Goal: Complete application form: Complete application form

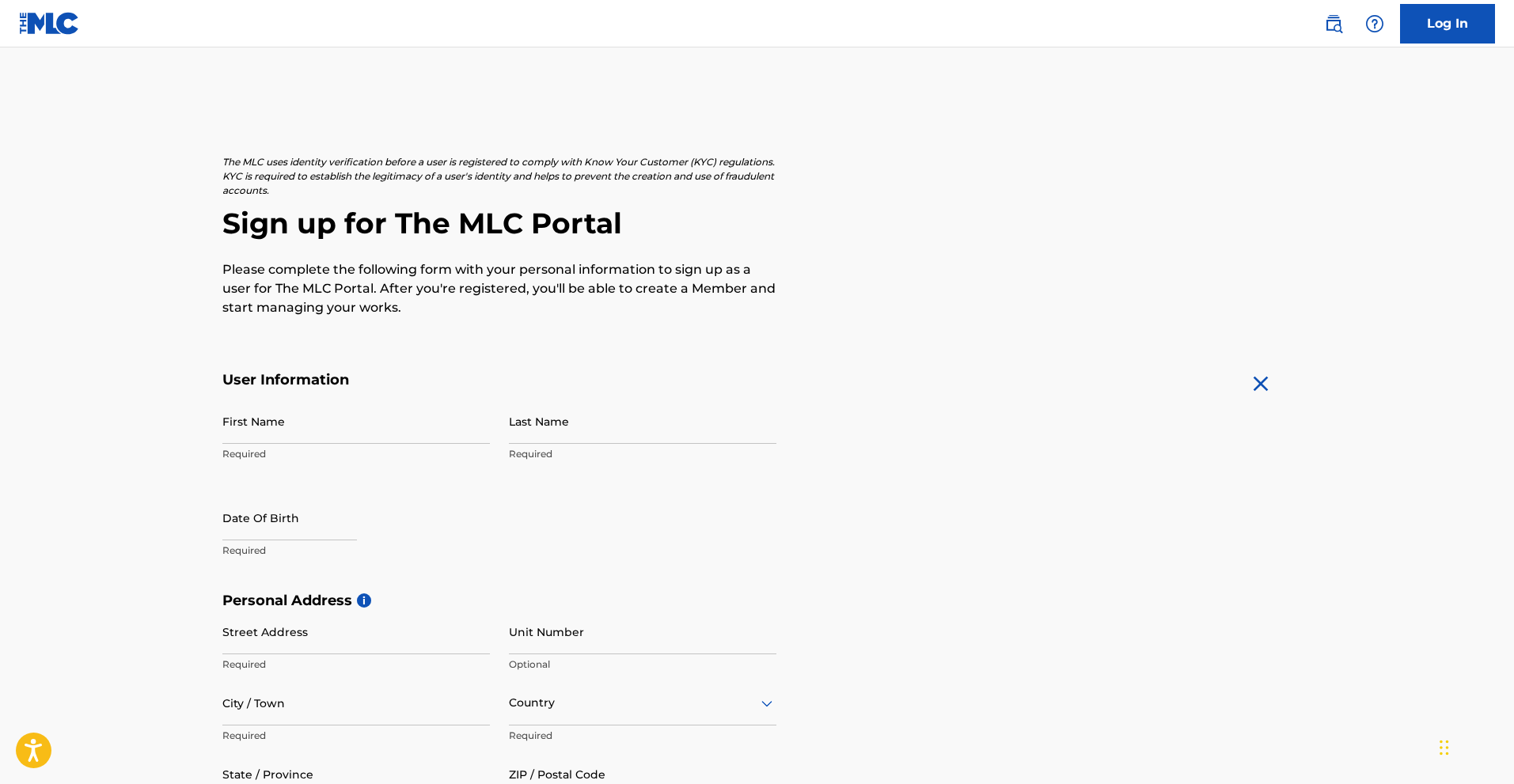
click at [255, 451] on p "Required" at bounding box center [357, 453] width 268 height 14
click at [296, 456] on p "Required" at bounding box center [357, 453] width 268 height 14
click at [250, 461] on p "Required" at bounding box center [357, 453] width 268 height 14
click at [261, 457] on p "Required" at bounding box center [357, 453] width 268 height 14
click at [268, 455] on p "Required" at bounding box center [357, 453] width 268 height 14
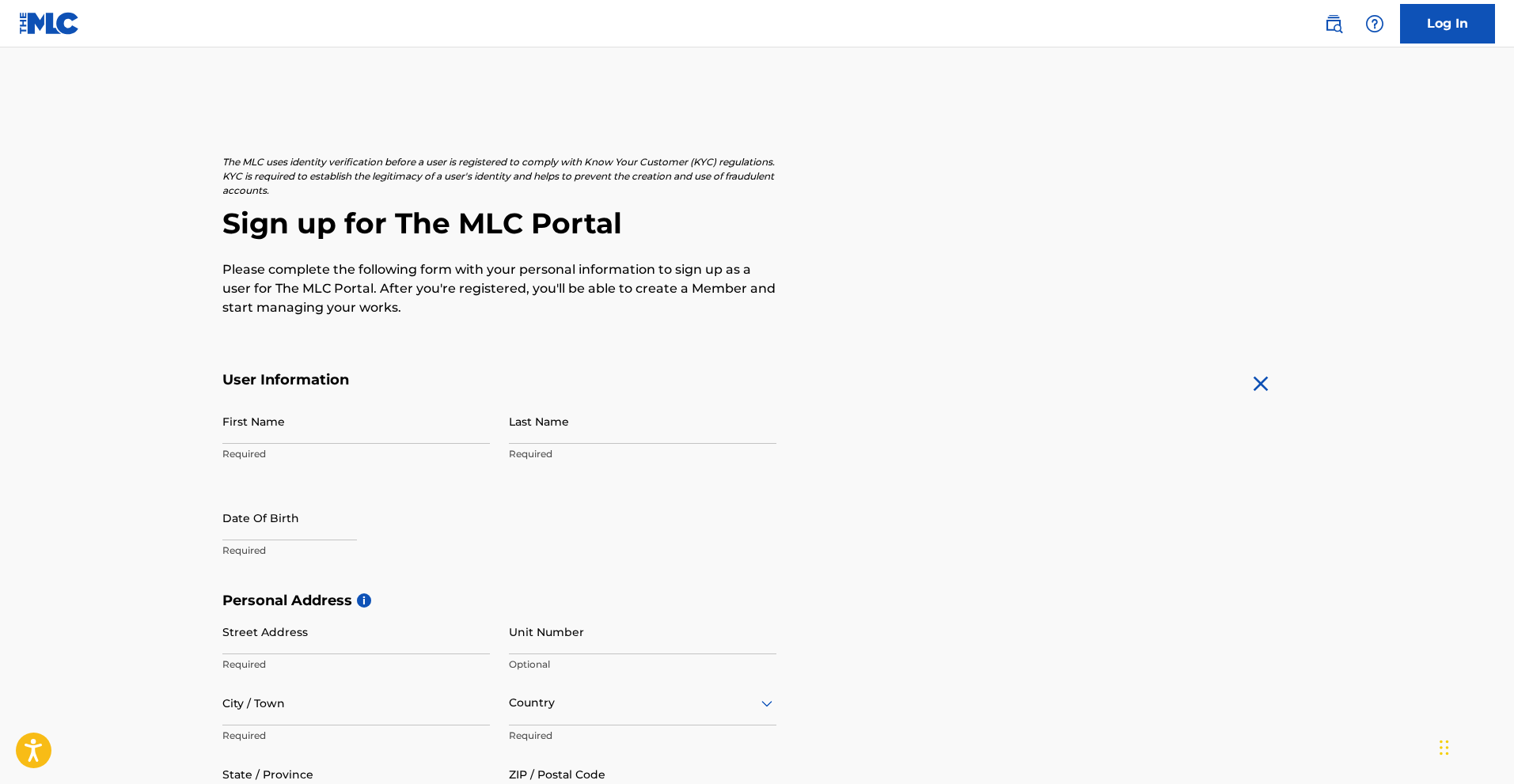
click at [249, 452] on p "Required" at bounding box center [357, 453] width 268 height 14
click at [284, 420] on input "First Name" at bounding box center [357, 421] width 268 height 45
type input "[PERSON_NAME]"
click at [633, 422] on input "Last Name" at bounding box center [643, 421] width 268 height 45
type input "[PERSON_NAME]"
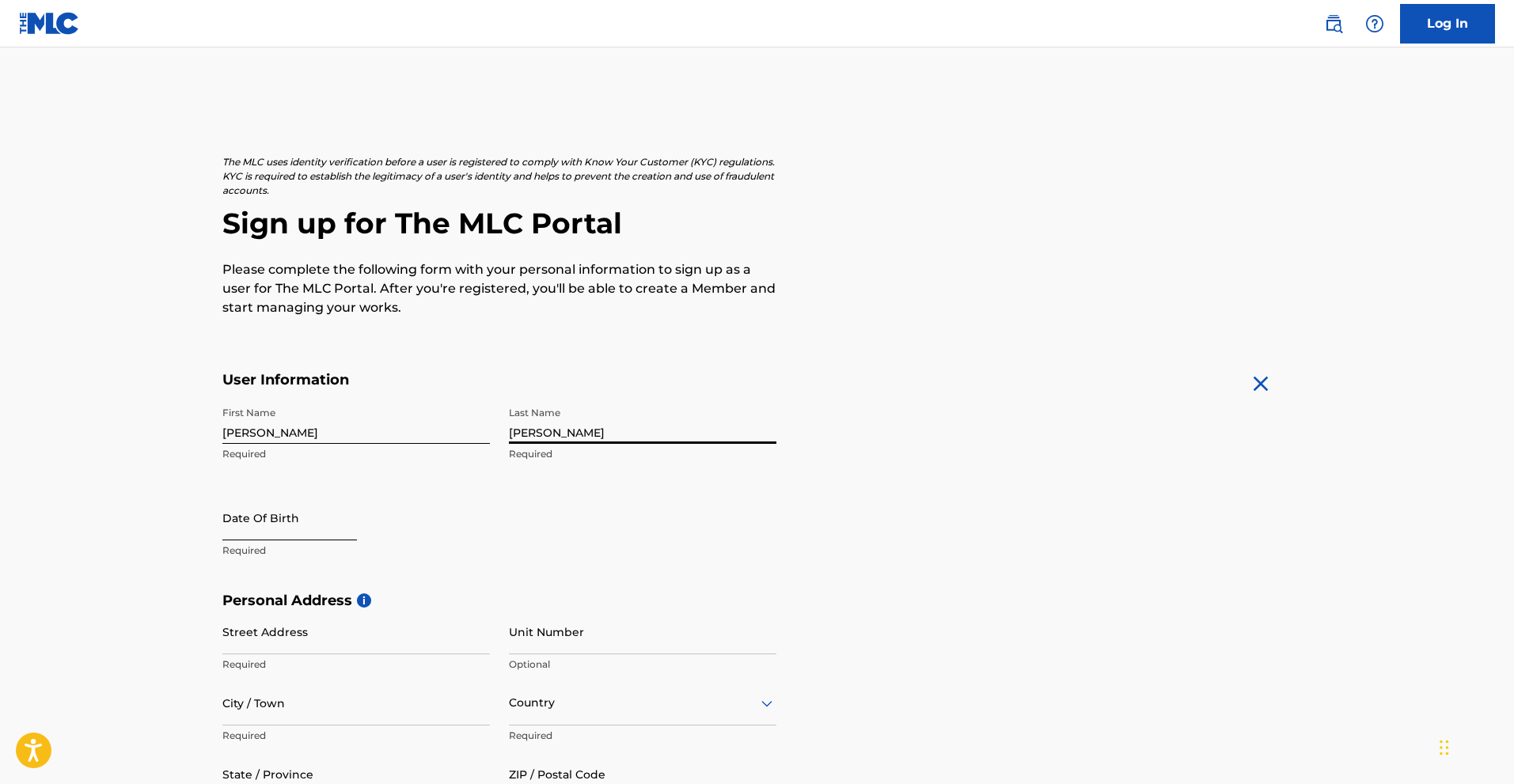
click at [285, 523] on input "text" at bounding box center [290, 517] width 135 height 45
select select "8"
select select "2025"
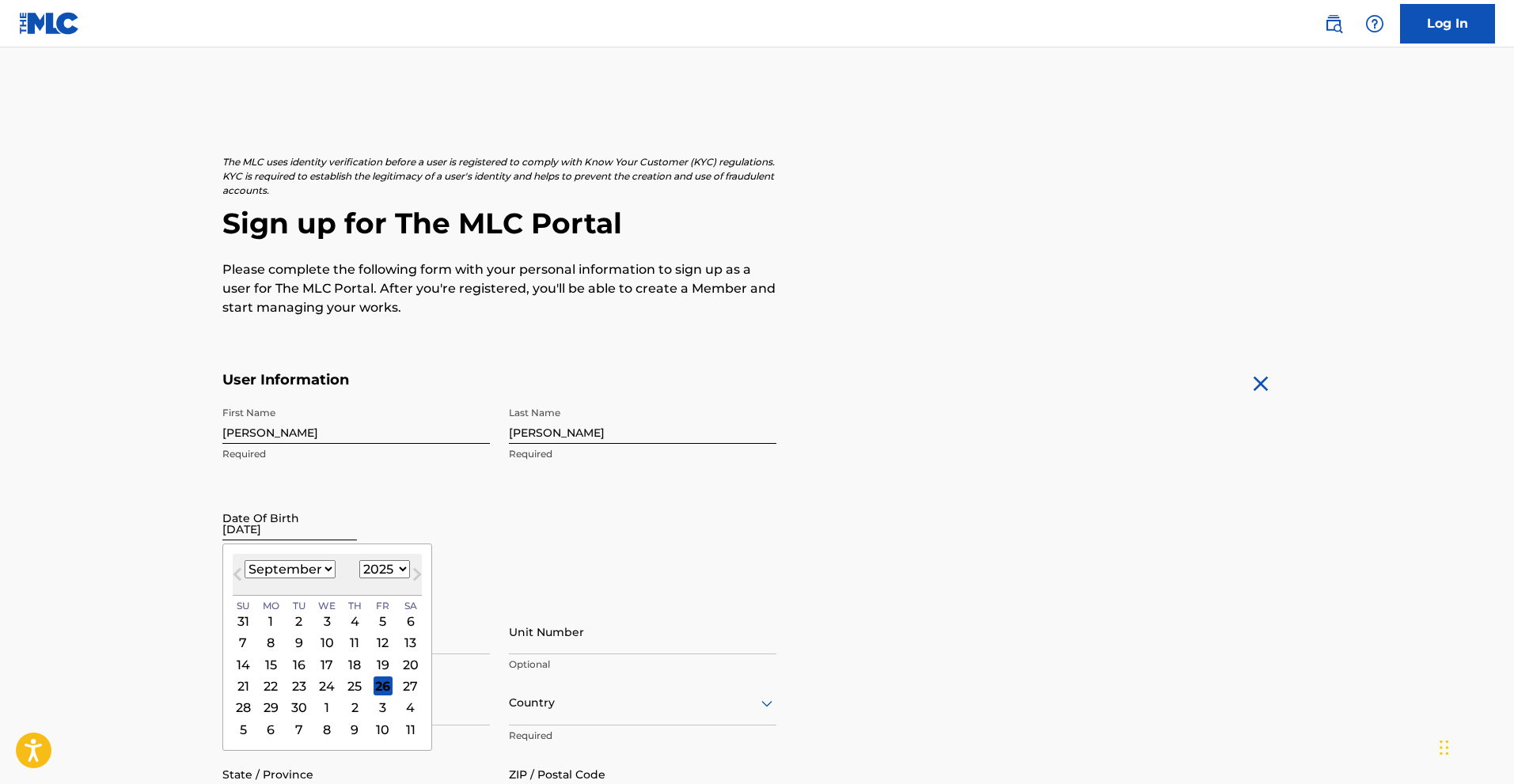
type input "[DATE]"
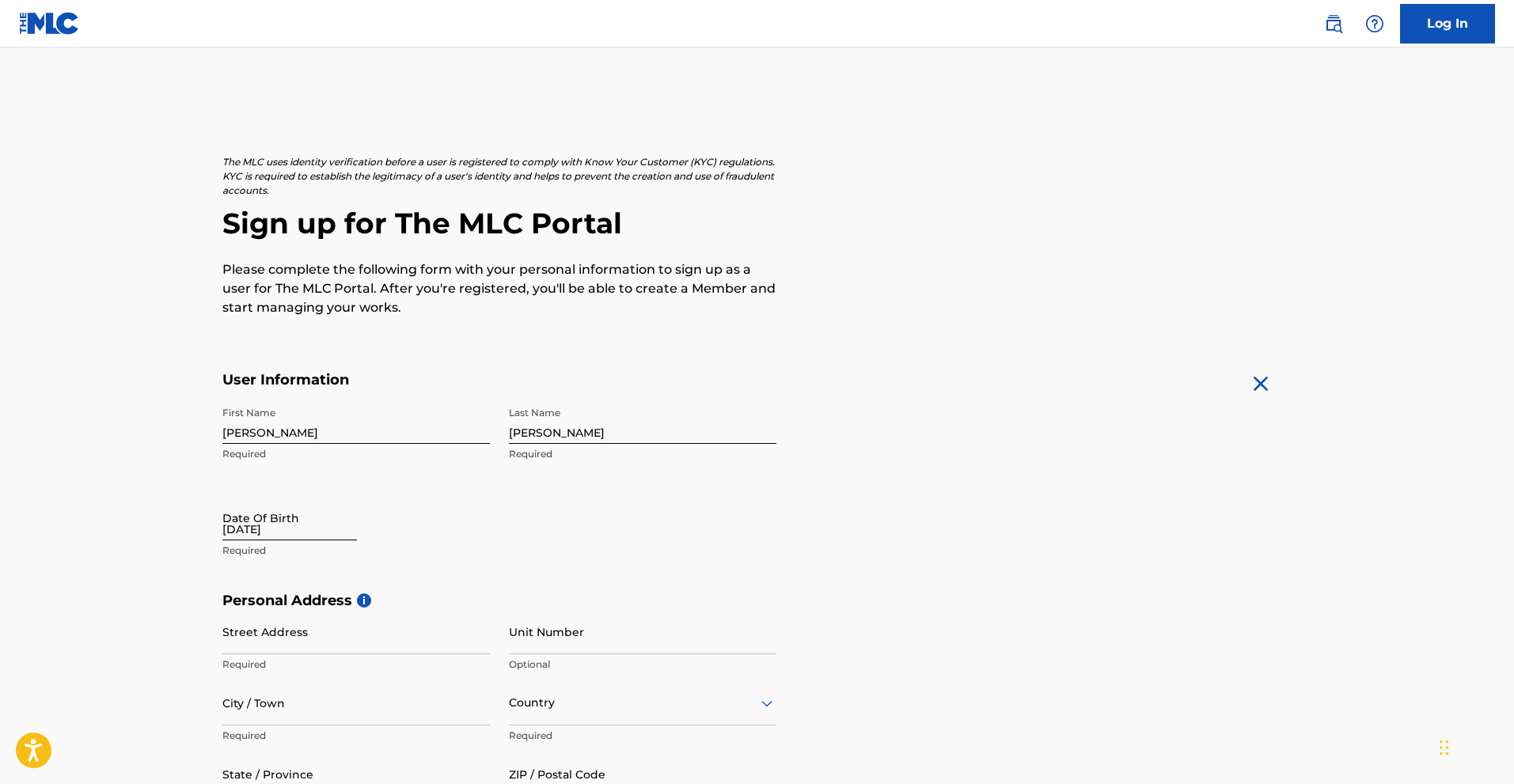
click at [291, 533] on input "[DATE]" at bounding box center [290, 517] width 135 height 45
select select "8"
select select "2025"
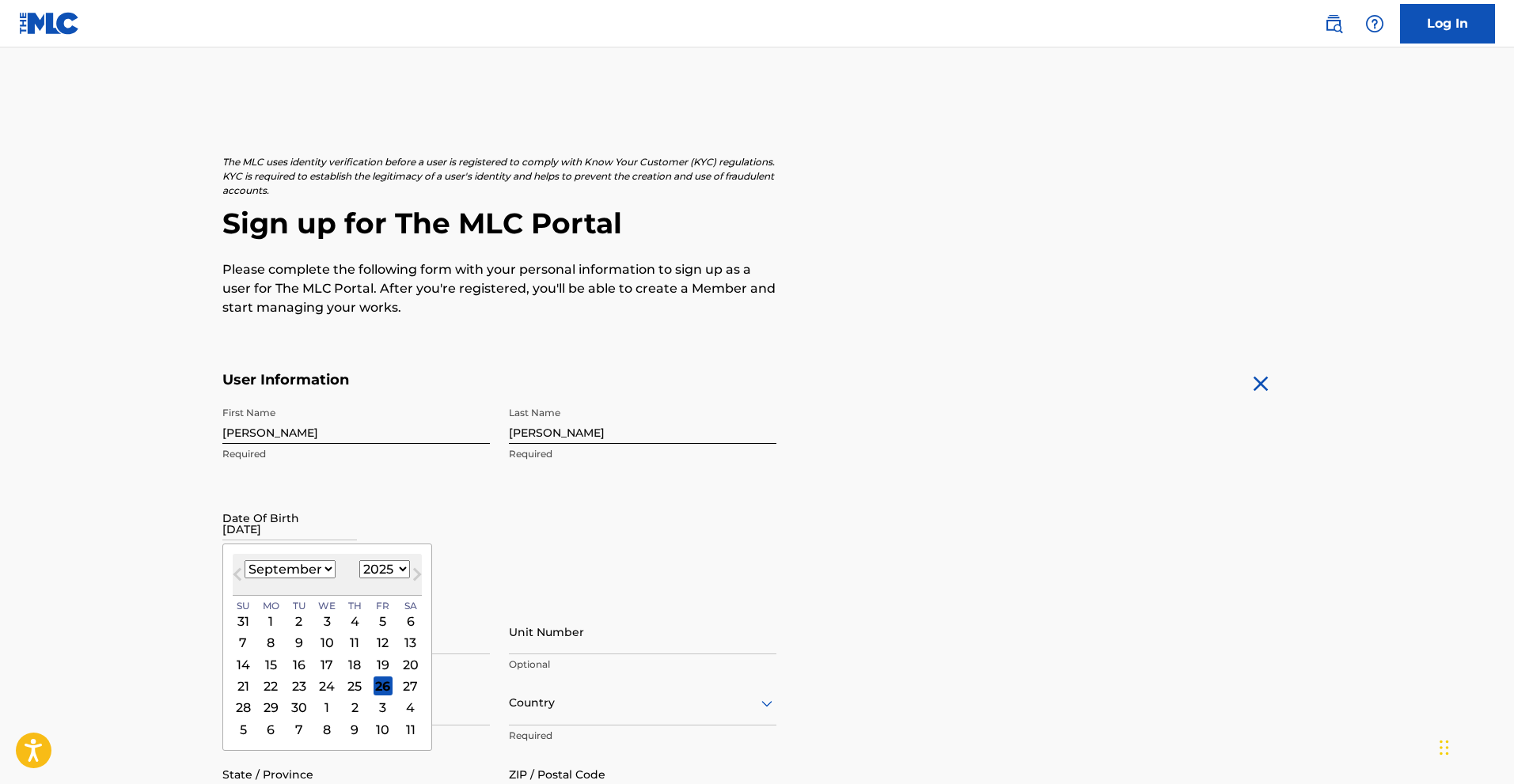
click at [296, 569] on select "January February March April May June July August September October November De…" at bounding box center [290, 569] width 91 height 18
click at [245, 560] on select "January February March April May June July August September October November De…" at bounding box center [290, 569] width 91 height 18
click at [281, 577] on select "January February March April May June July August September October November De…" at bounding box center [290, 569] width 91 height 18
select select "4"
click at [245, 560] on select "January February March April May June July August September October November De…" at bounding box center [290, 569] width 91 height 18
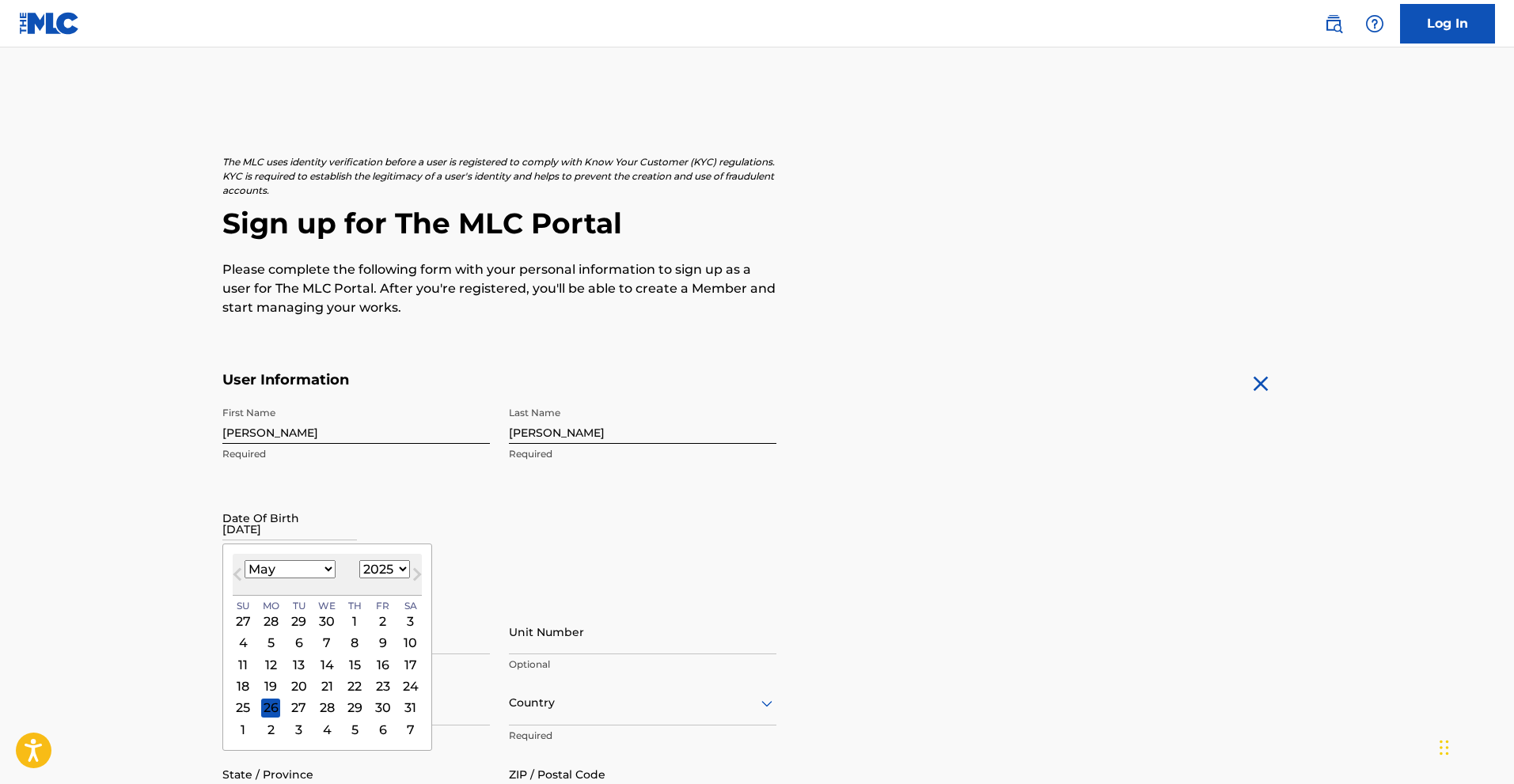
click at [378, 564] on select "1899 1900 1901 1902 1903 1904 1905 1906 1907 1908 1909 1910 1911 1912 1913 1914…" at bounding box center [384, 569] width 51 height 18
select select "1997"
click at [360, 560] on select "1899 1900 1901 1902 1903 1904 1905 1906 1907 1908 1909 1910 1911 1912 1913 1914…" at bounding box center [384, 569] width 51 height 18
click at [411, 644] on div "10" at bounding box center [410, 643] width 19 height 19
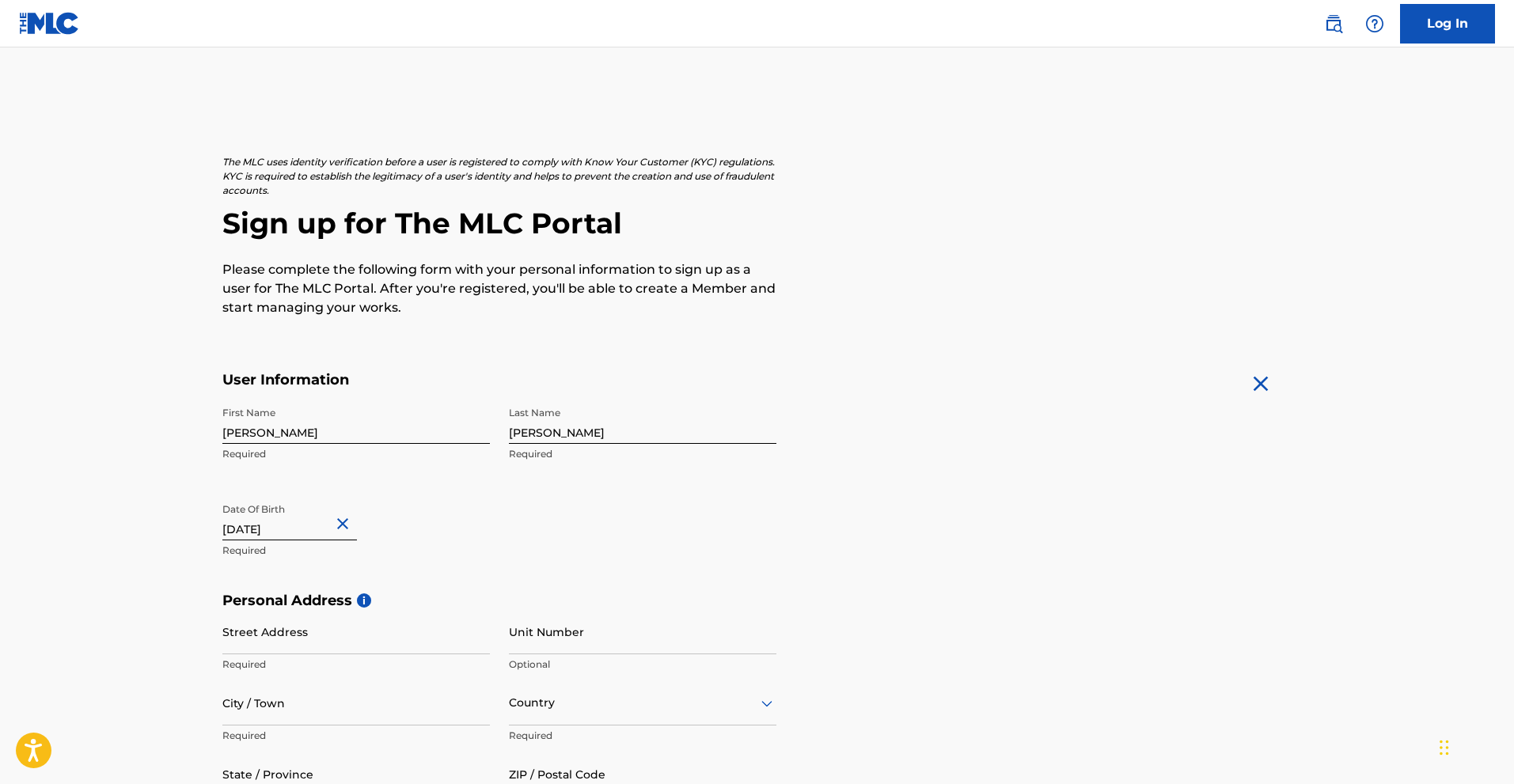
drag, startPoint x: 1519, startPoint y: 377, endPoint x: 1473, endPoint y: 112, distance: 269.0
click at [1473, 112] on main "The MLC uses identity verification before a user is registered to comply with K…" at bounding box center [757, 604] width 1514 height 1114
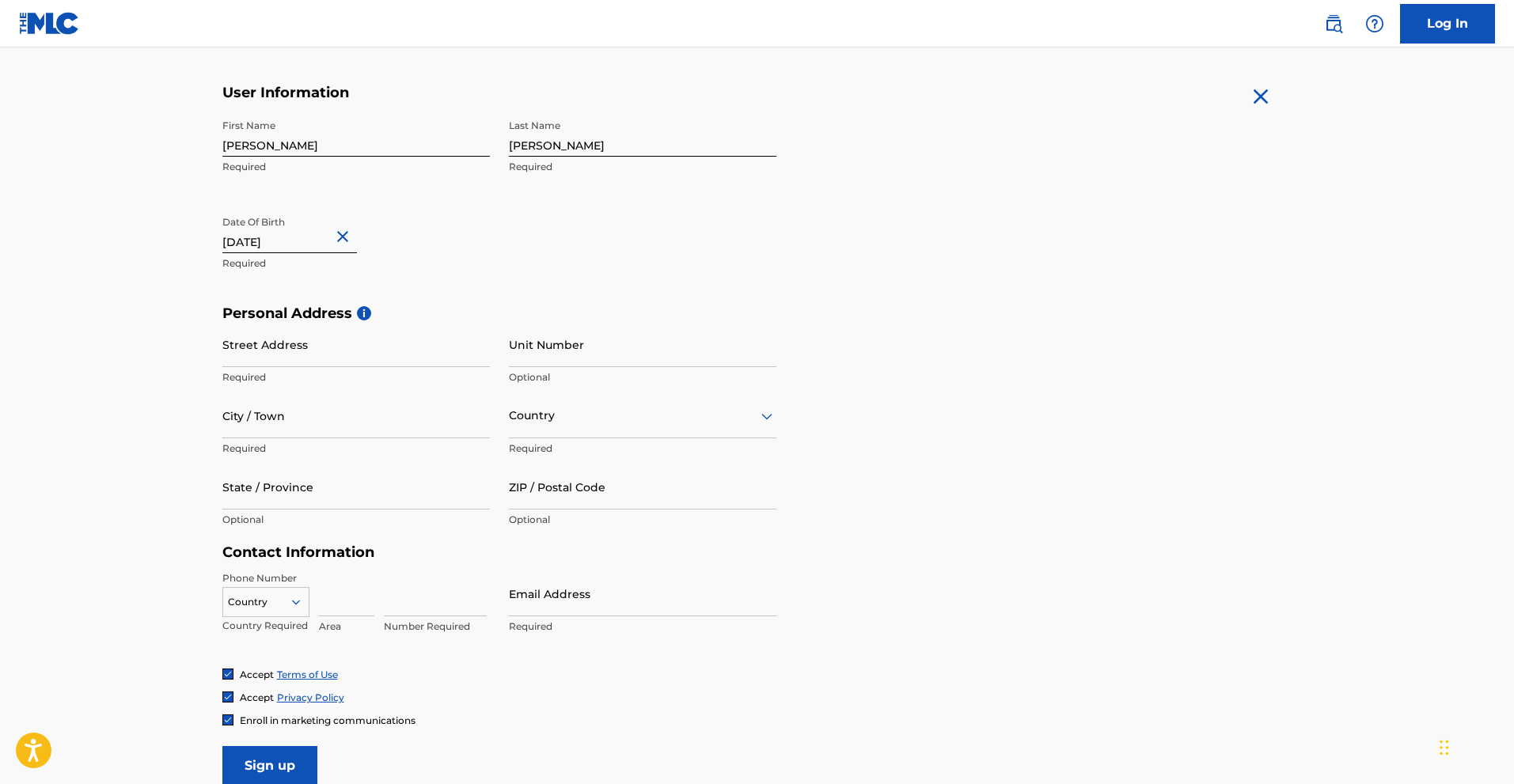
scroll to position [290, 0]
click at [274, 351] on input "Street Address" at bounding box center [357, 341] width 268 height 45
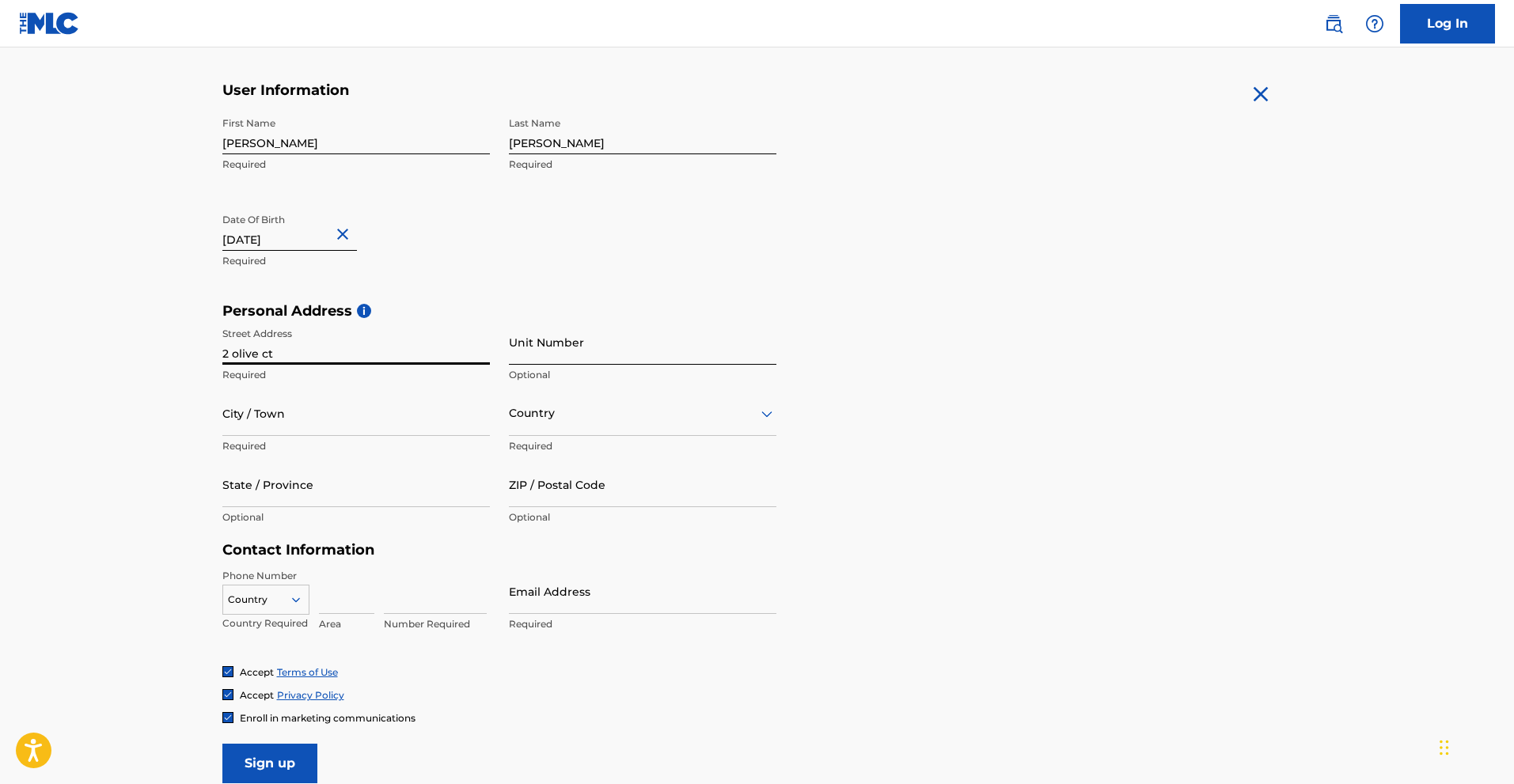
type input "2 olive ct"
click at [569, 351] on input "Unit Number" at bounding box center [643, 341] width 268 height 45
type input "apt 301"
click at [353, 409] on input "City / Town" at bounding box center [357, 413] width 268 height 45
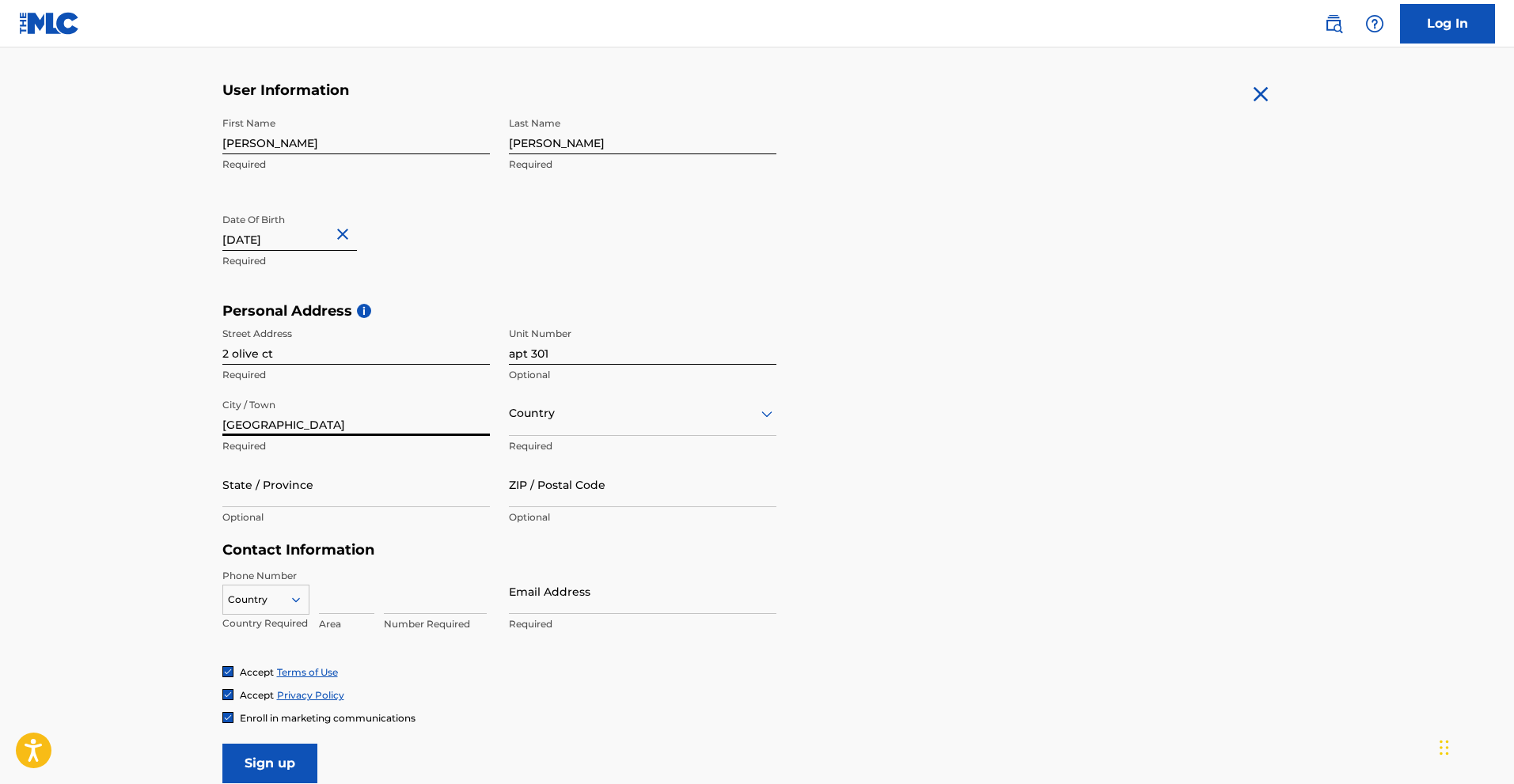
type input "[GEOGRAPHIC_DATA]"
click at [579, 415] on div at bounding box center [643, 413] width 268 height 20
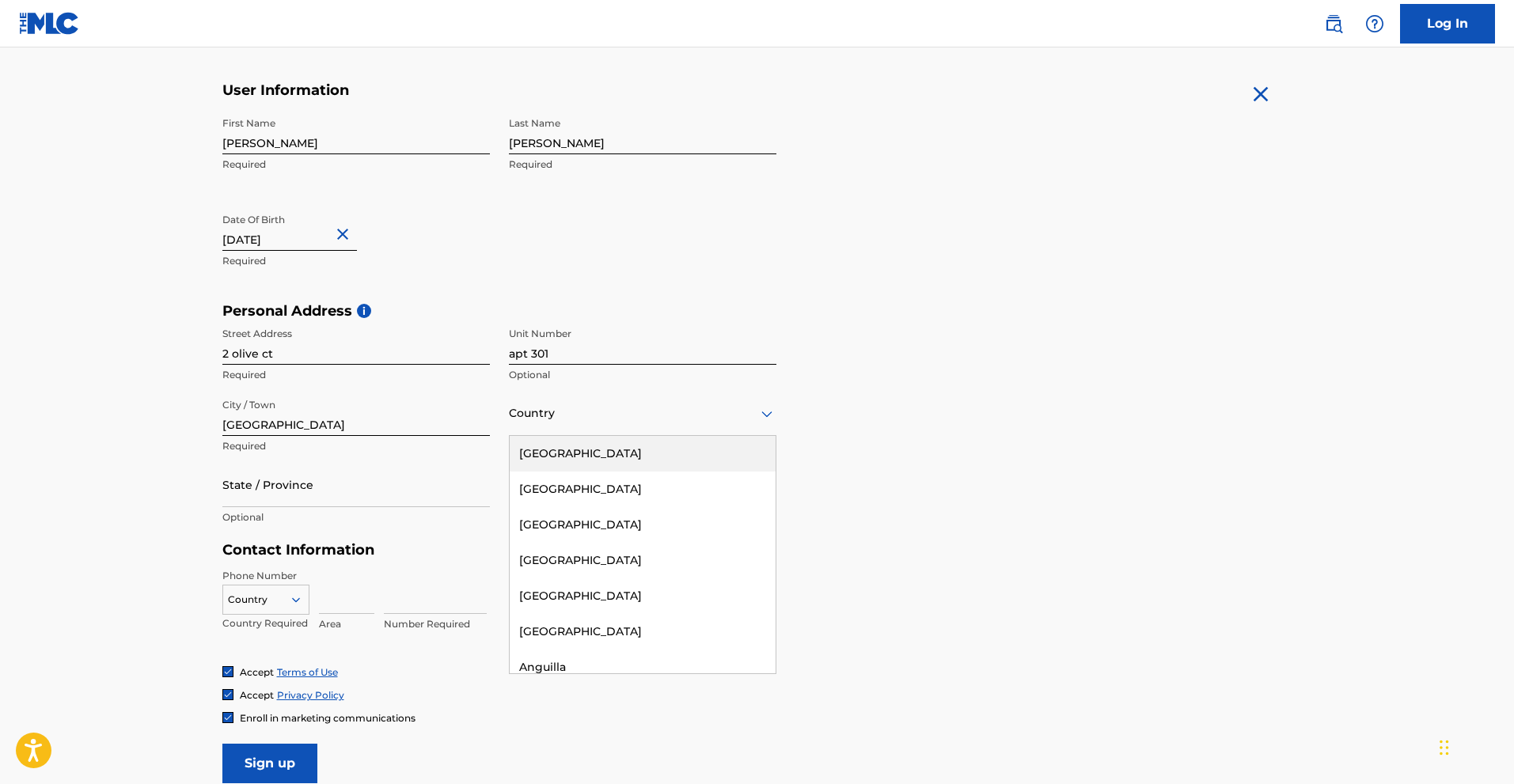
click at [555, 457] on div "[GEOGRAPHIC_DATA]" at bounding box center [643, 453] width 266 height 35
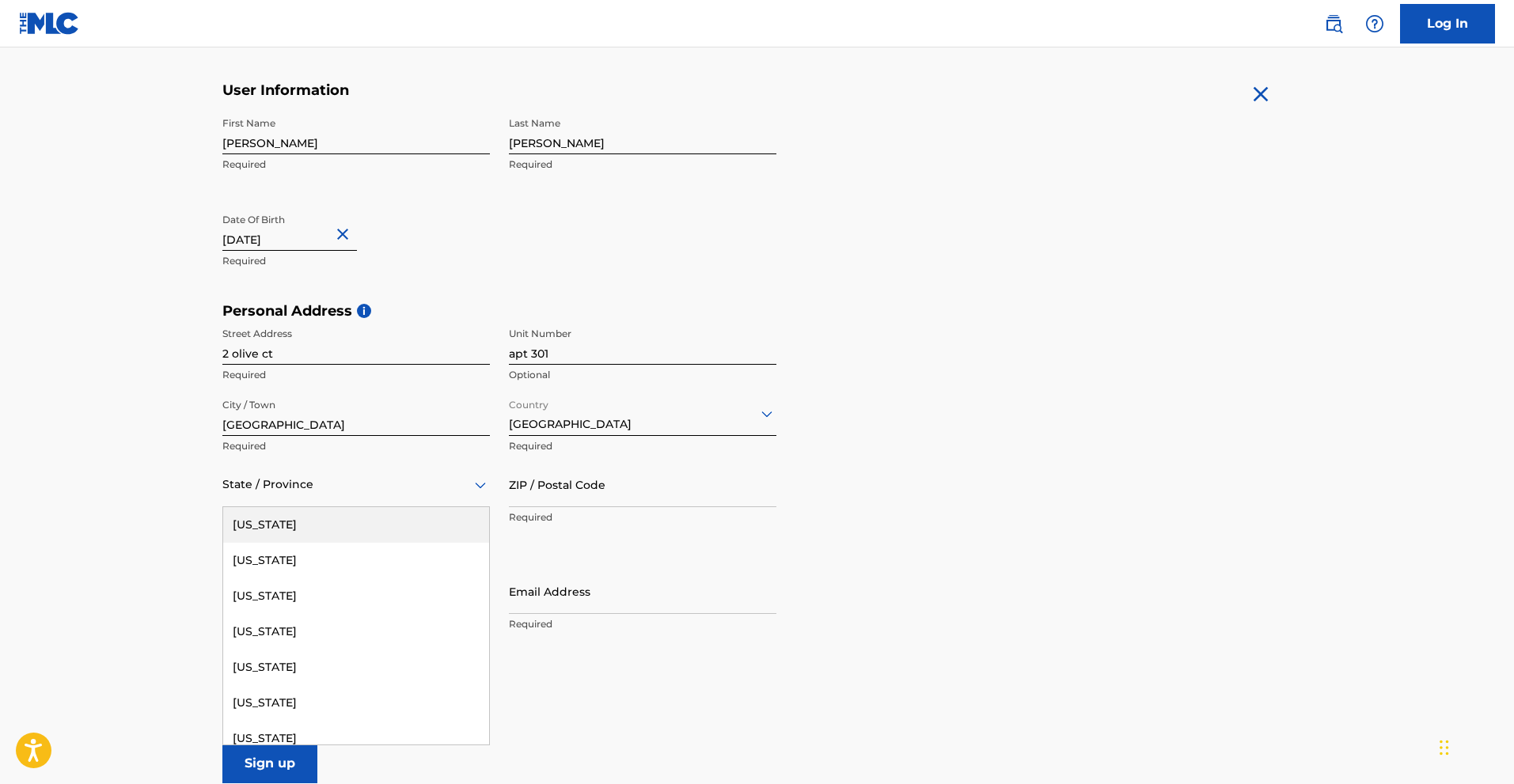
click at [379, 492] on div at bounding box center [357, 484] width 268 height 20
type input "ca"
click at [160, 477] on main "The MLC uses identity verification before a user is registered to comply with K…" at bounding box center [757, 315] width 1514 height 1114
click at [263, 479] on div at bounding box center [357, 484] width 268 height 20
click at [285, 708] on div "[US_STATE]" at bounding box center [356, 703] width 266 height 35
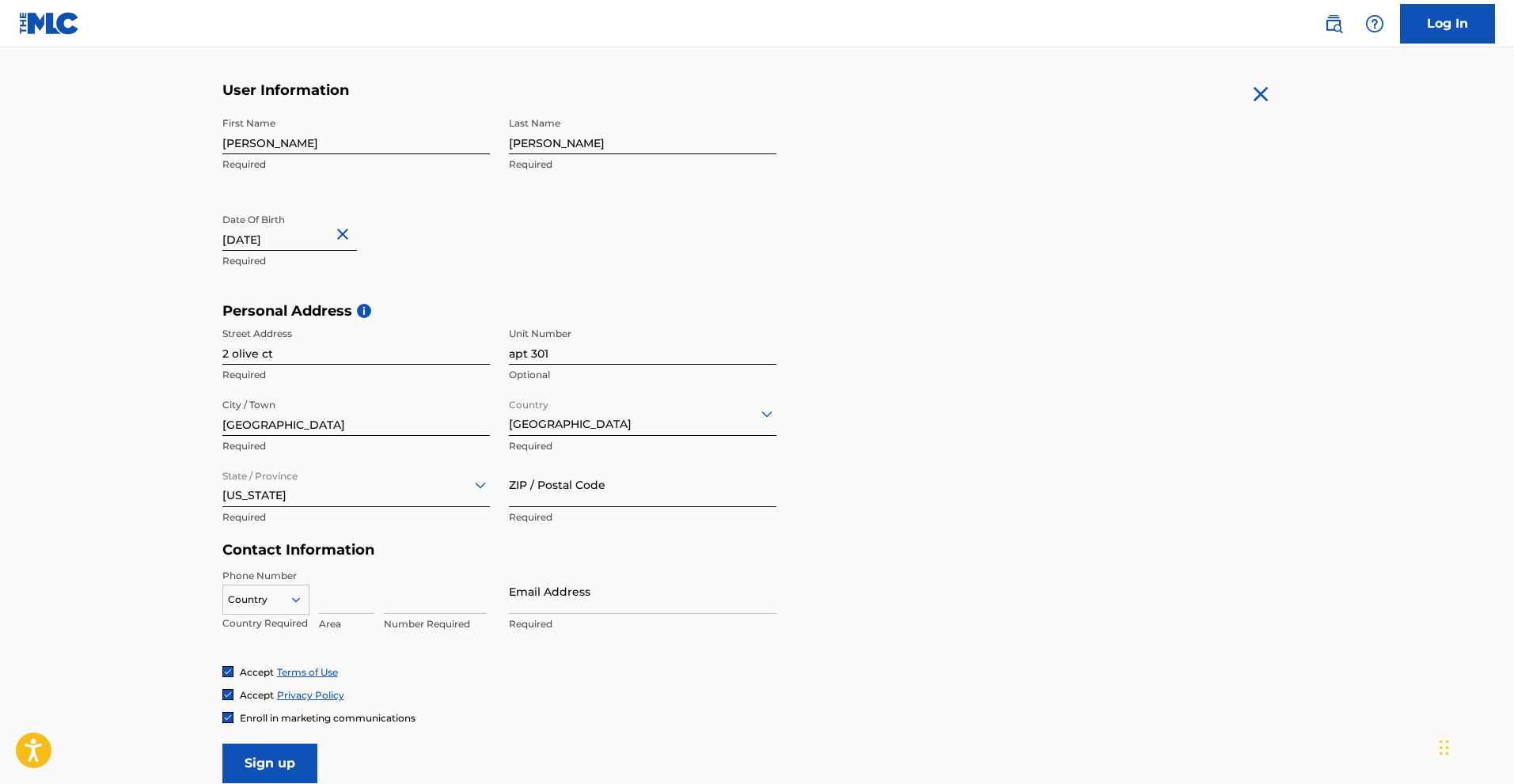
click at [572, 487] on input "ZIP / Postal Code" at bounding box center [643, 484] width 268 height 45
type input "94061"
click at [270, 594] on div "Country" at bounding box center [266, 596] width 87 height 24
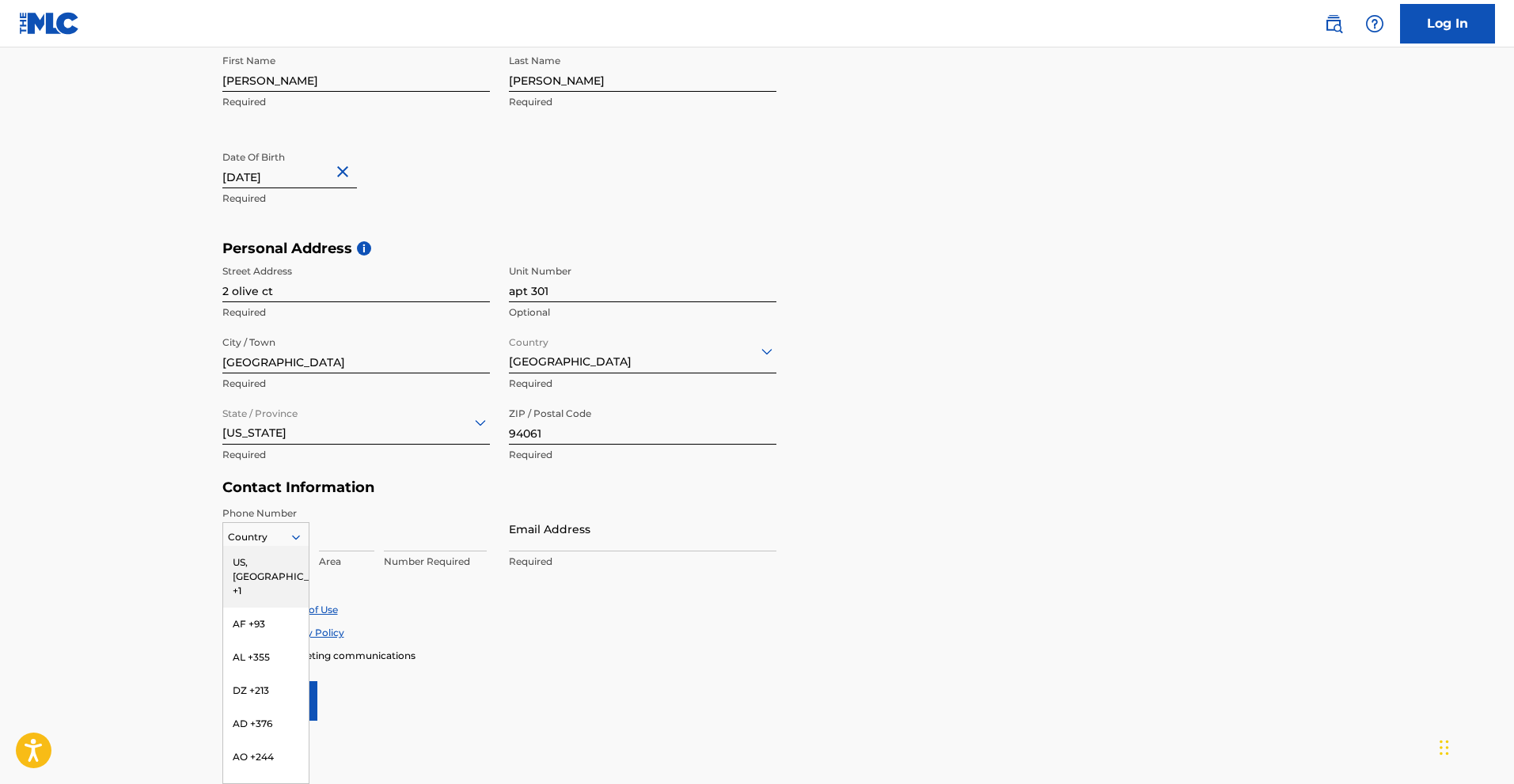
click at [258, 561] on div "US, [GEOGRAPHIC_DATA] +1" at bounding box center [265, 577] width 85 height 62
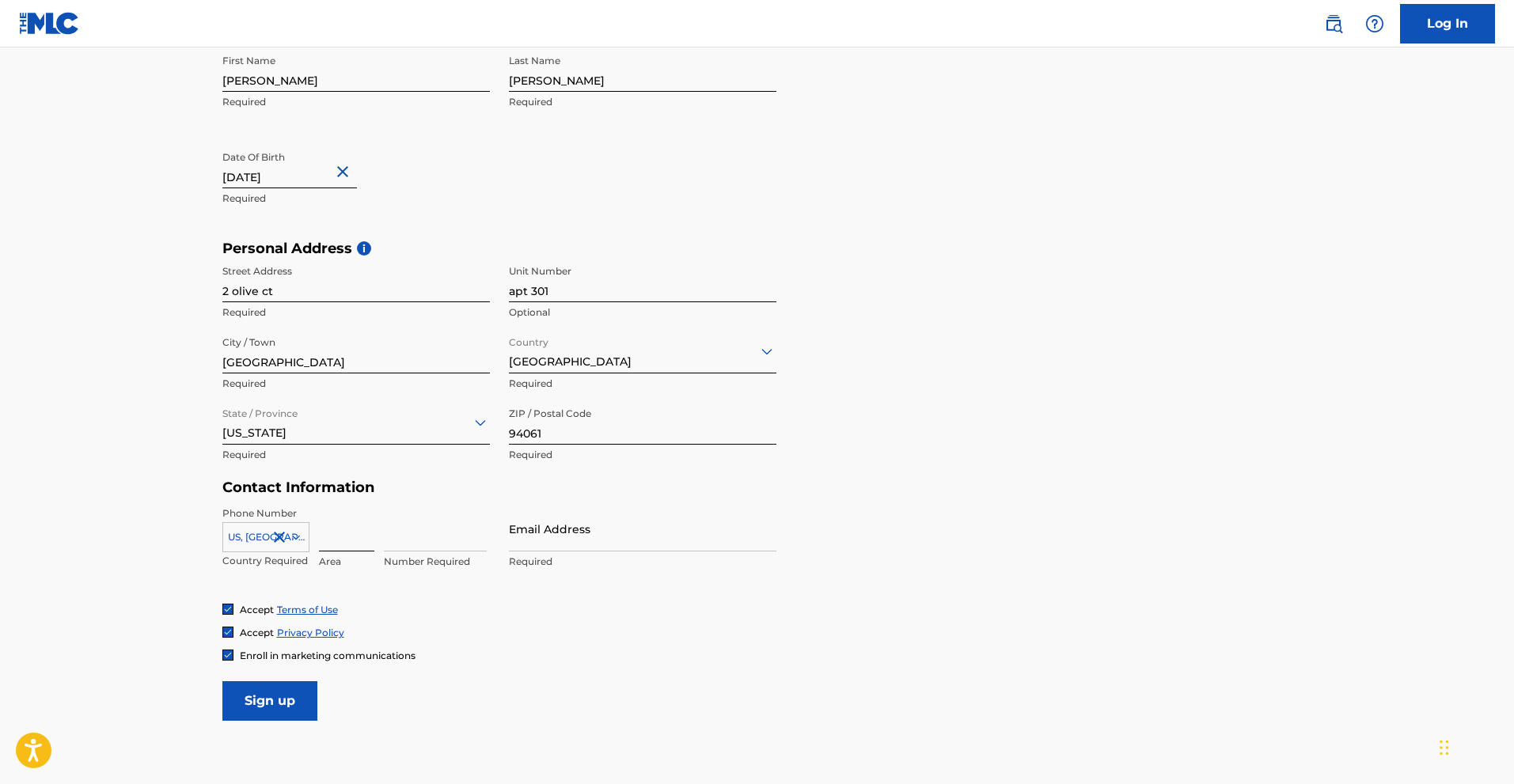
click at [354, 543] on input at bounding box center [346, 529] width 55 height 45
type input "909"
type input "[GEOGRAPHIC_DATA]"
type input "CA"
type input "2248631"
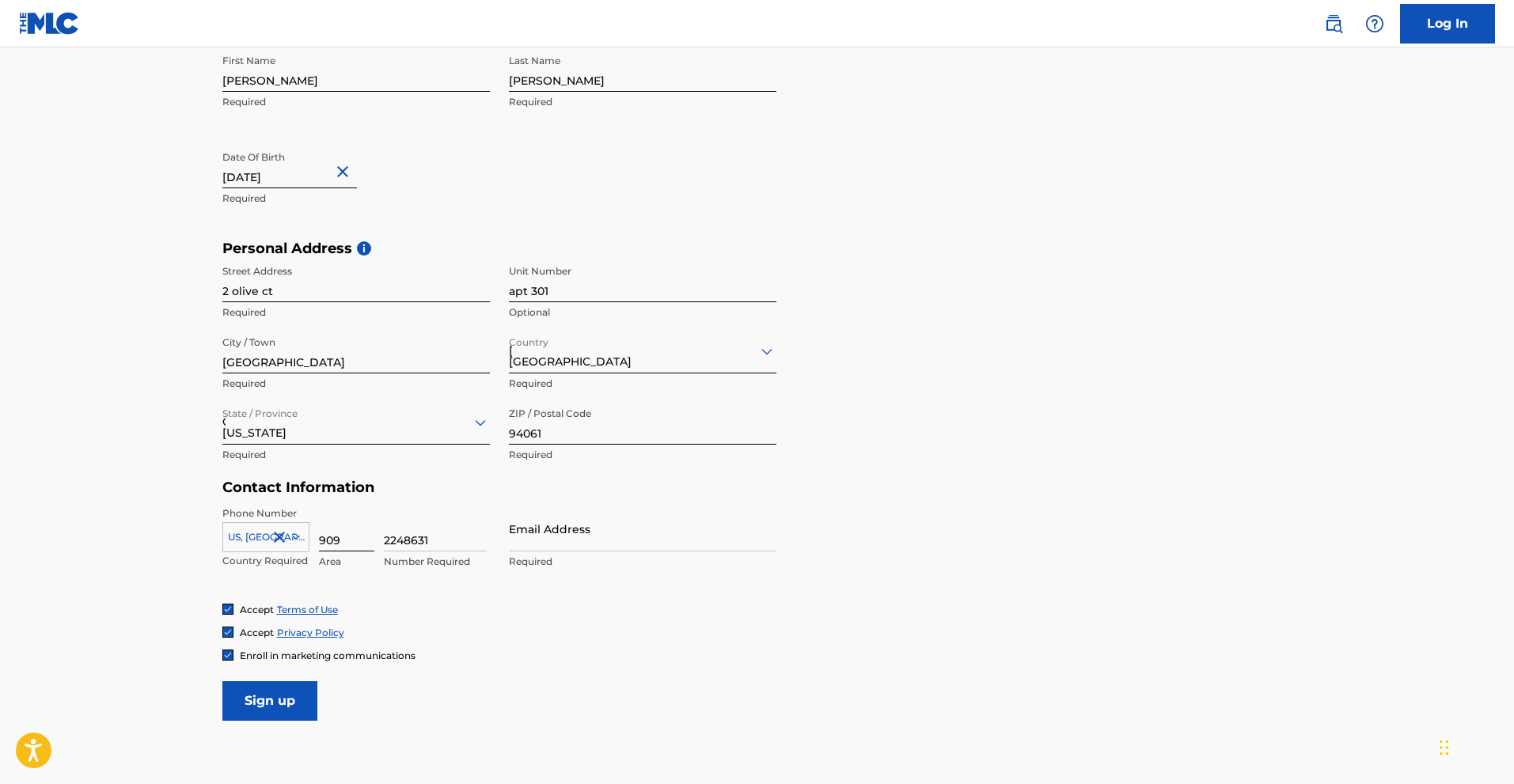
type input "[EMAIL_ADDRESS][DOMAIN_NAME]"
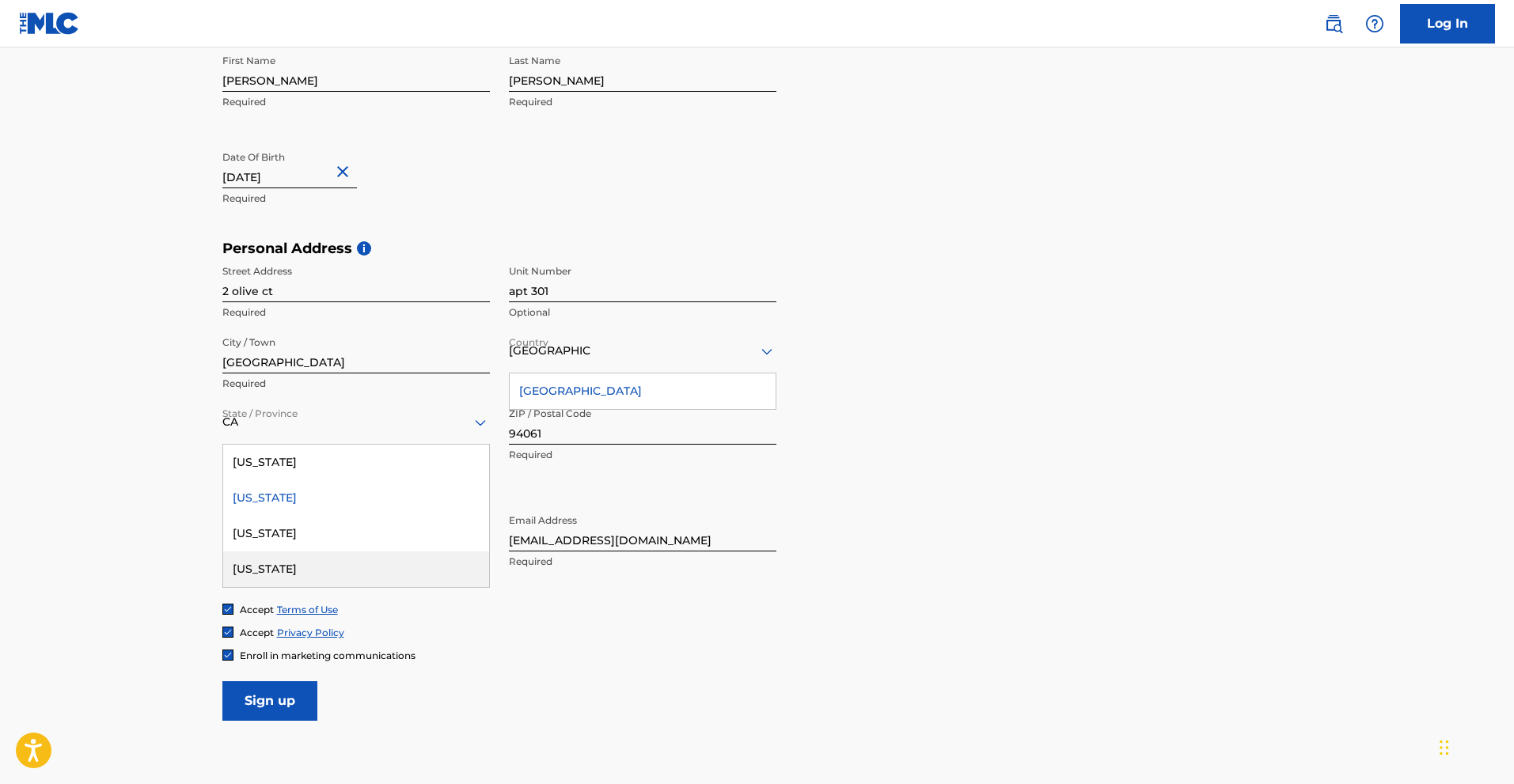
type input "909"
click at [896, 663] on form "User Information First Name [PERSON_NAME] Required Last Name [PERSON_NAME] Requ…" at bounding box center [757, 370] width 1070 height 702
click at [264, 500] on div "[US_STATE]" at bounding box center [356, 497] width 266 height 35
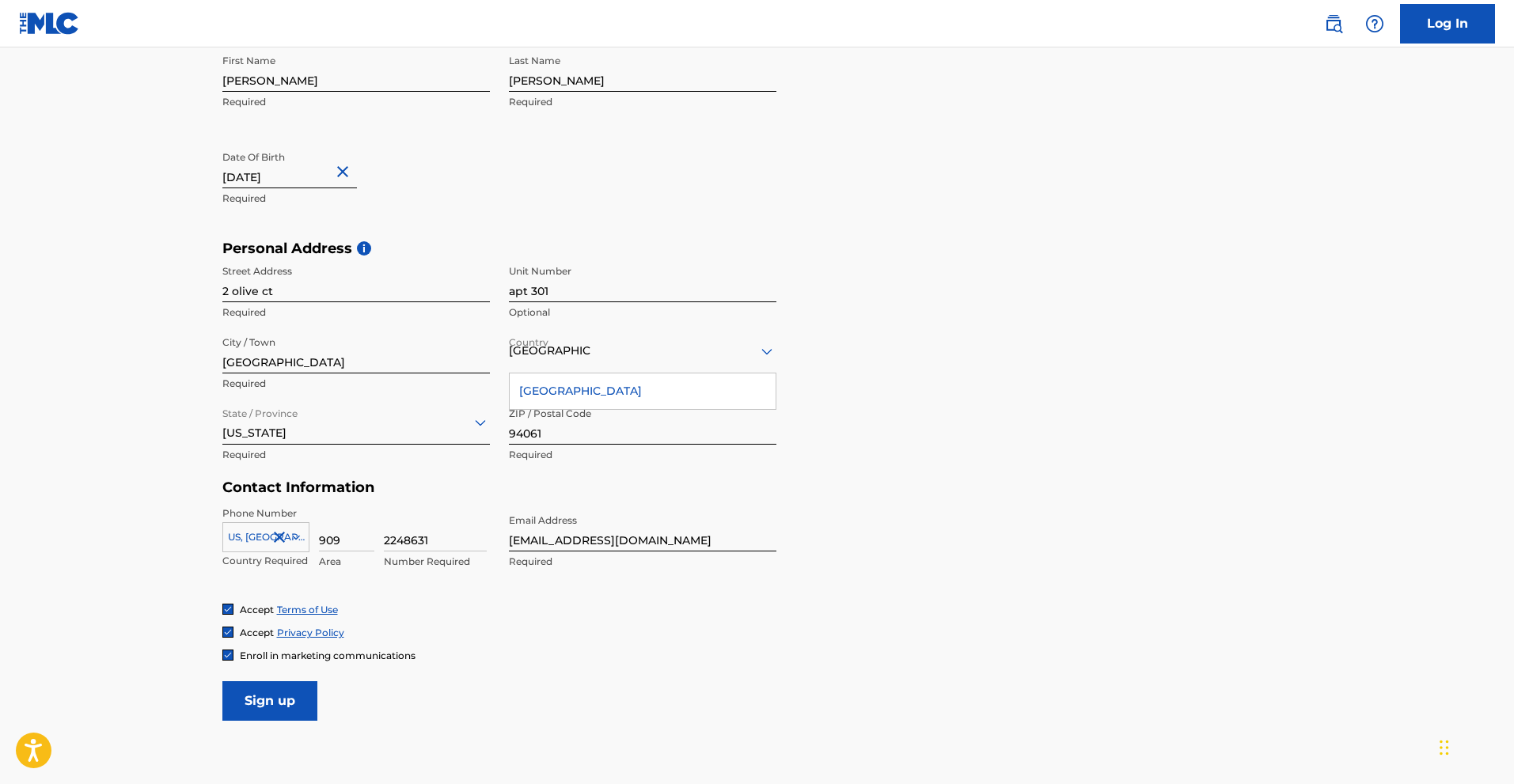
click at [1459, 462] on main "The MLC uses identity verification before a user is registered to comply with K…" at bounding box center [757, 251] width 1514 height 1114
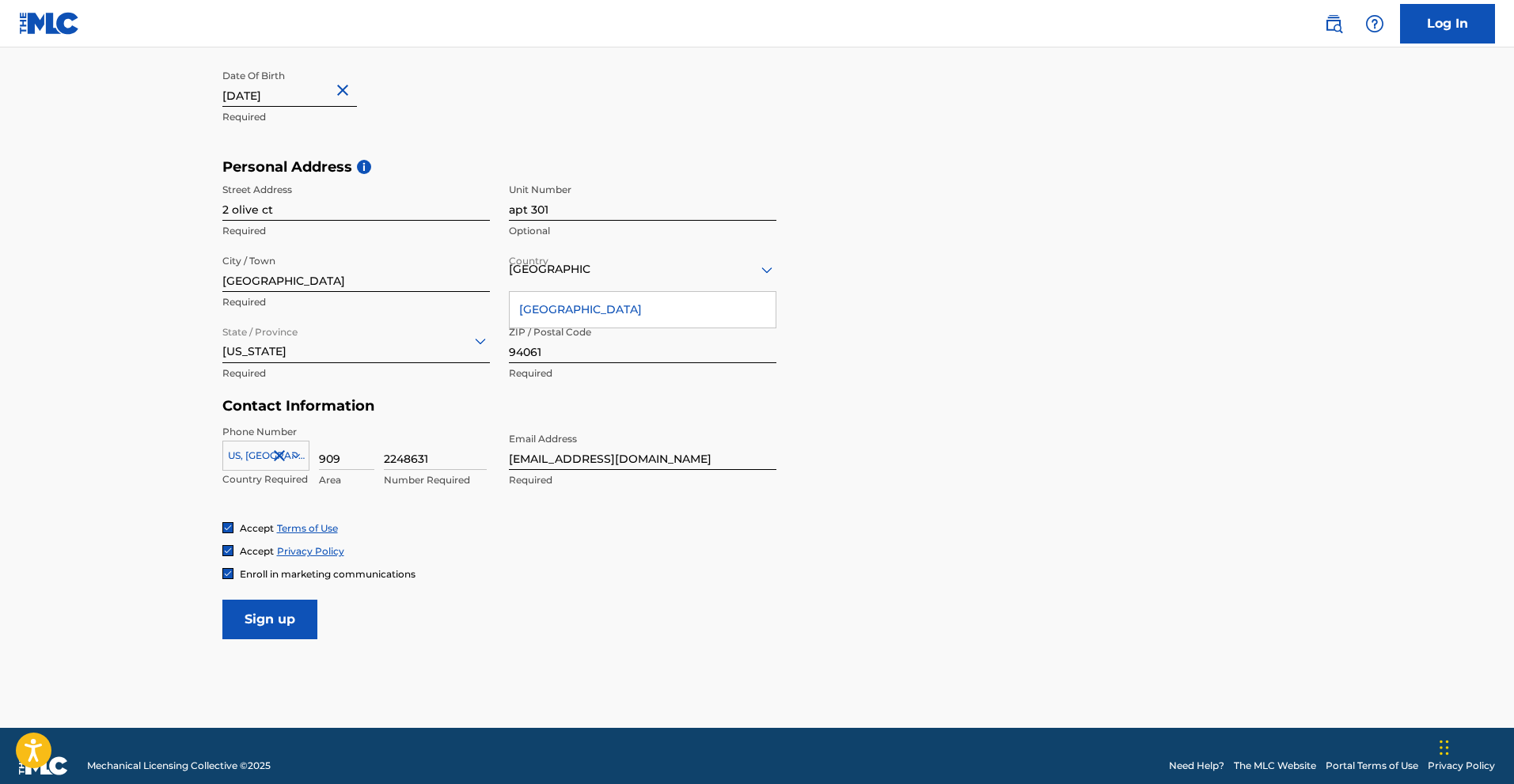
scroll to position [453, 0]
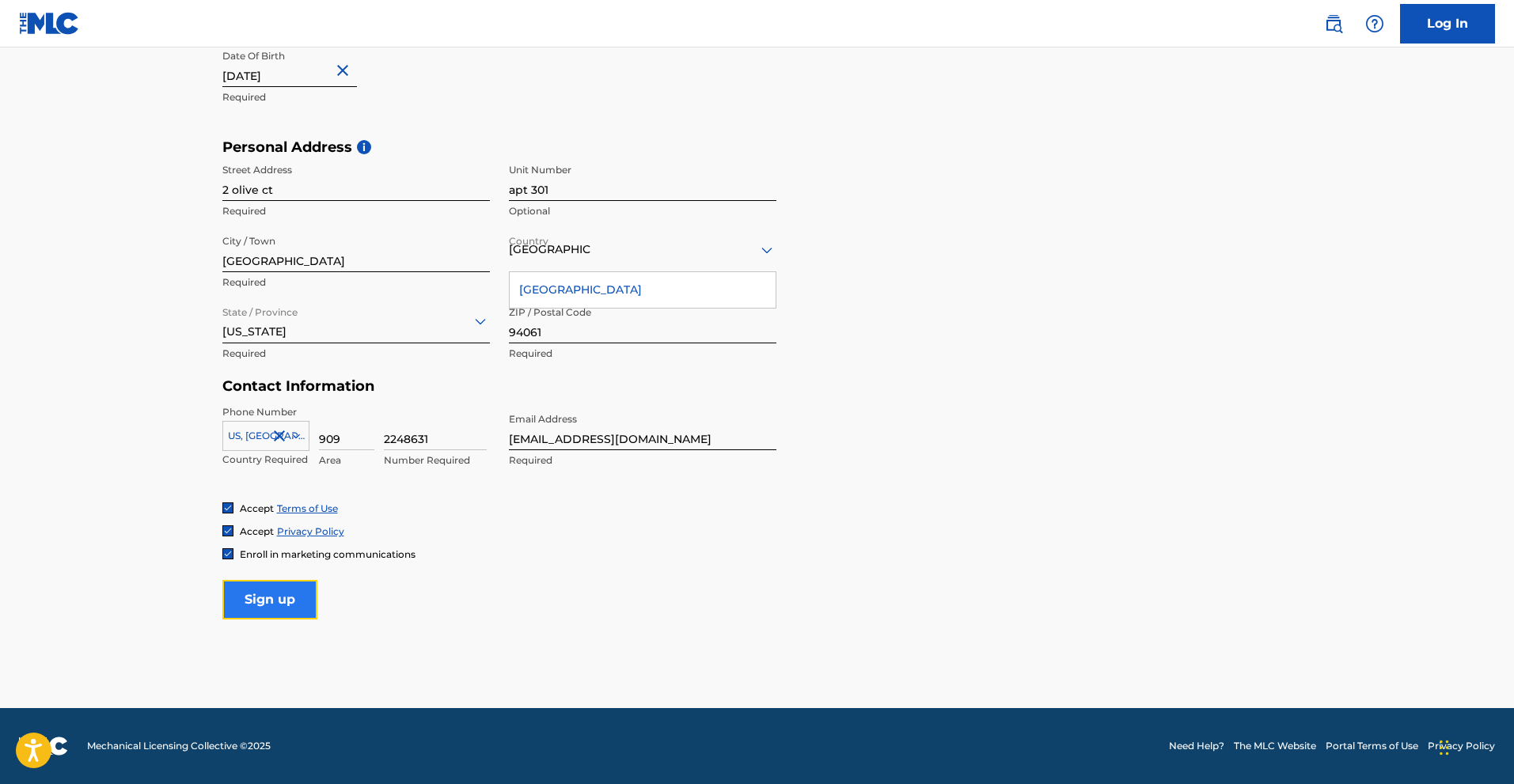
click at [246, 605] on input "Sign up" at bounding box center [270, 599] width 95 height 39
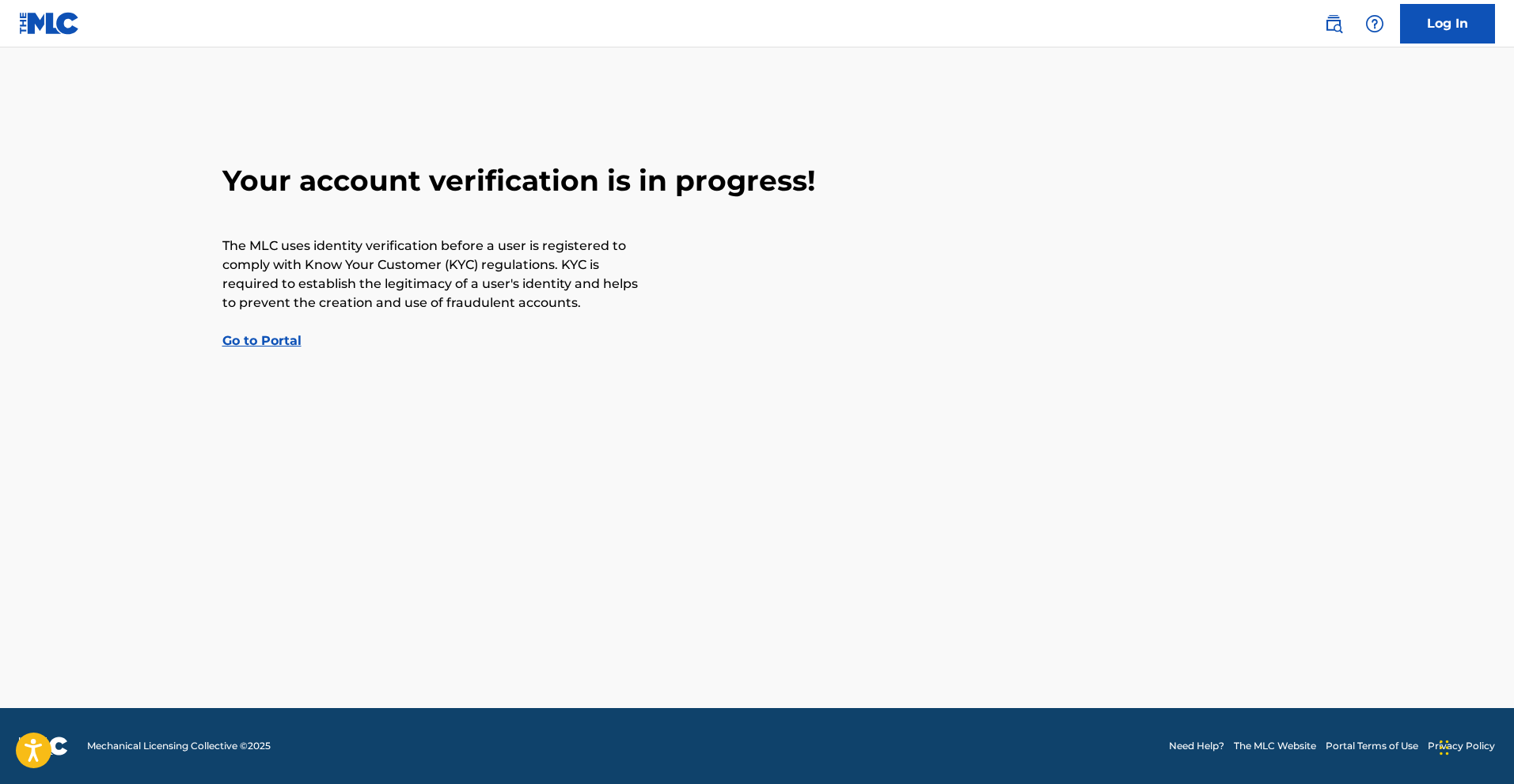
click at [264, 338] on link "Go to Portal" at bounding box center [262, 340] width 79 height 15
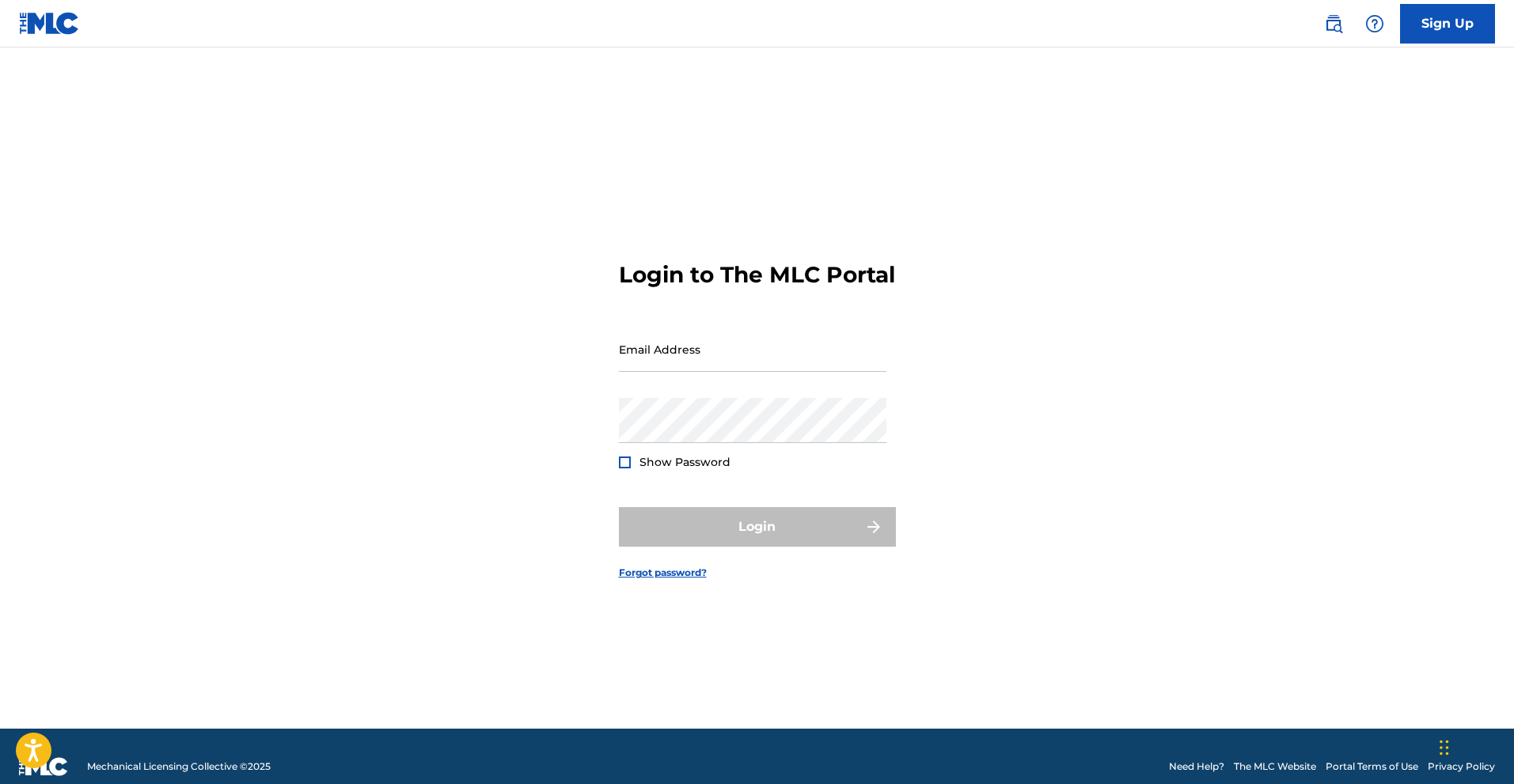
click at [678, 390] on div "Email Address" at bounding box center [753, 362] width 268 height 71
click at [678, 392] on div "Email Address" at bounding box center [753, 362] width 268 height 71
click at [715, 397] on div "Email Address" at bounding box center [753, 362] width 268 height 71
click at [669, 370] on input "Email Address" at bounding box center [753, 349] width 268 height 45
type input "[EMAIL_ADDRESS][DOMAIN_NAME]"
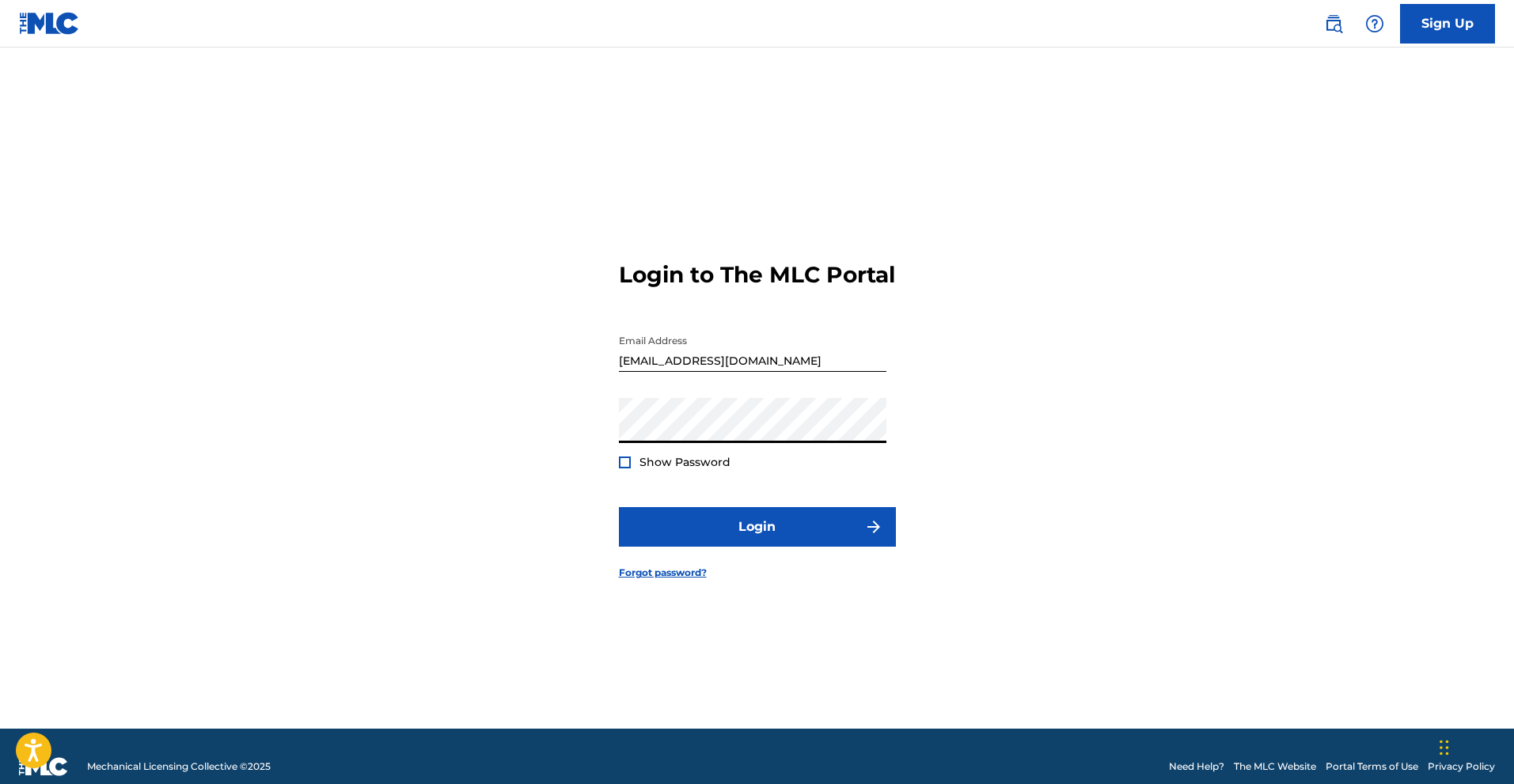
click at [619, 507] on button "Login" at bounding box center [757, 526] width 277 height 39
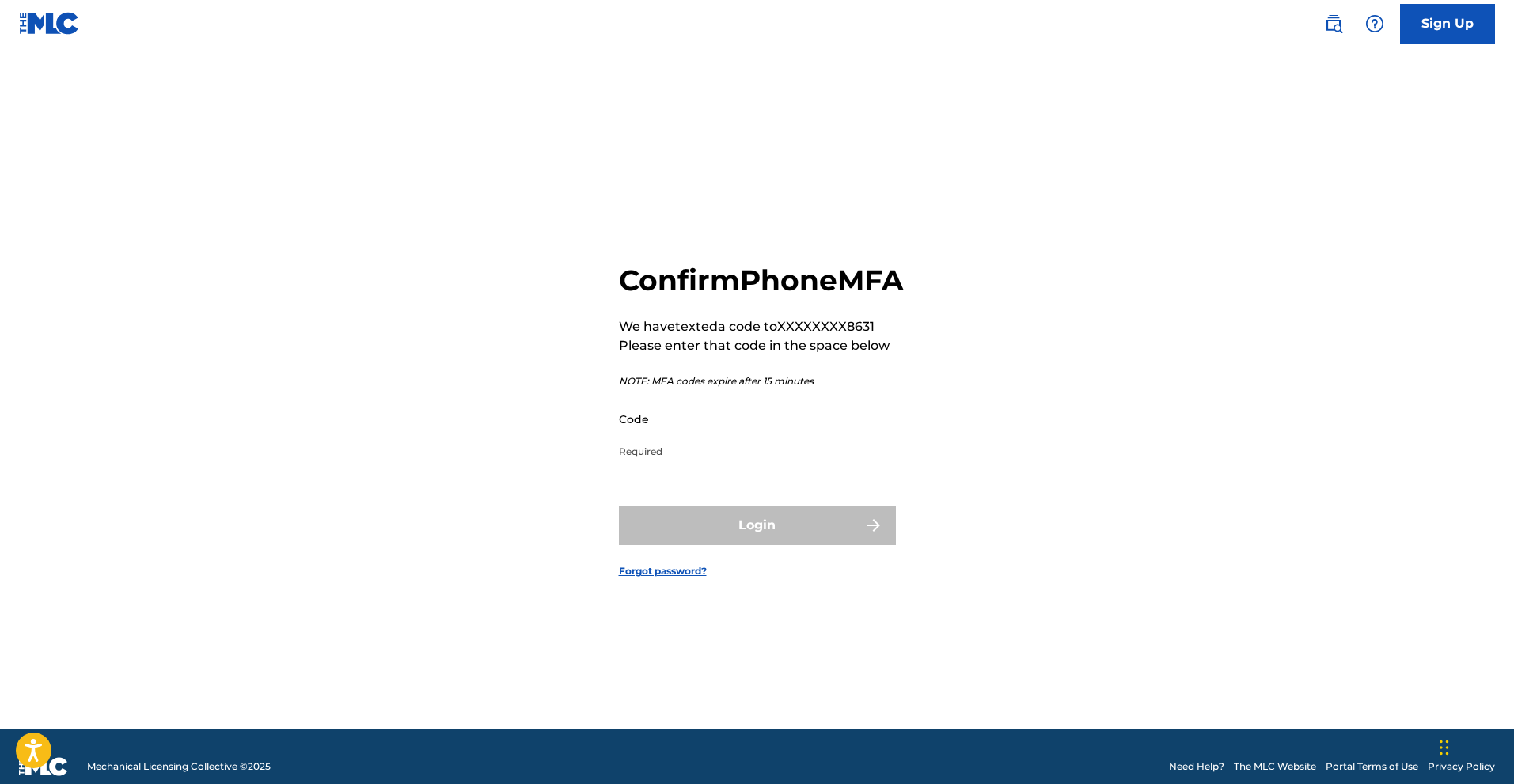
click at [747, 428] on input "Code" at bounding box center [753, 419] width 268 height 45
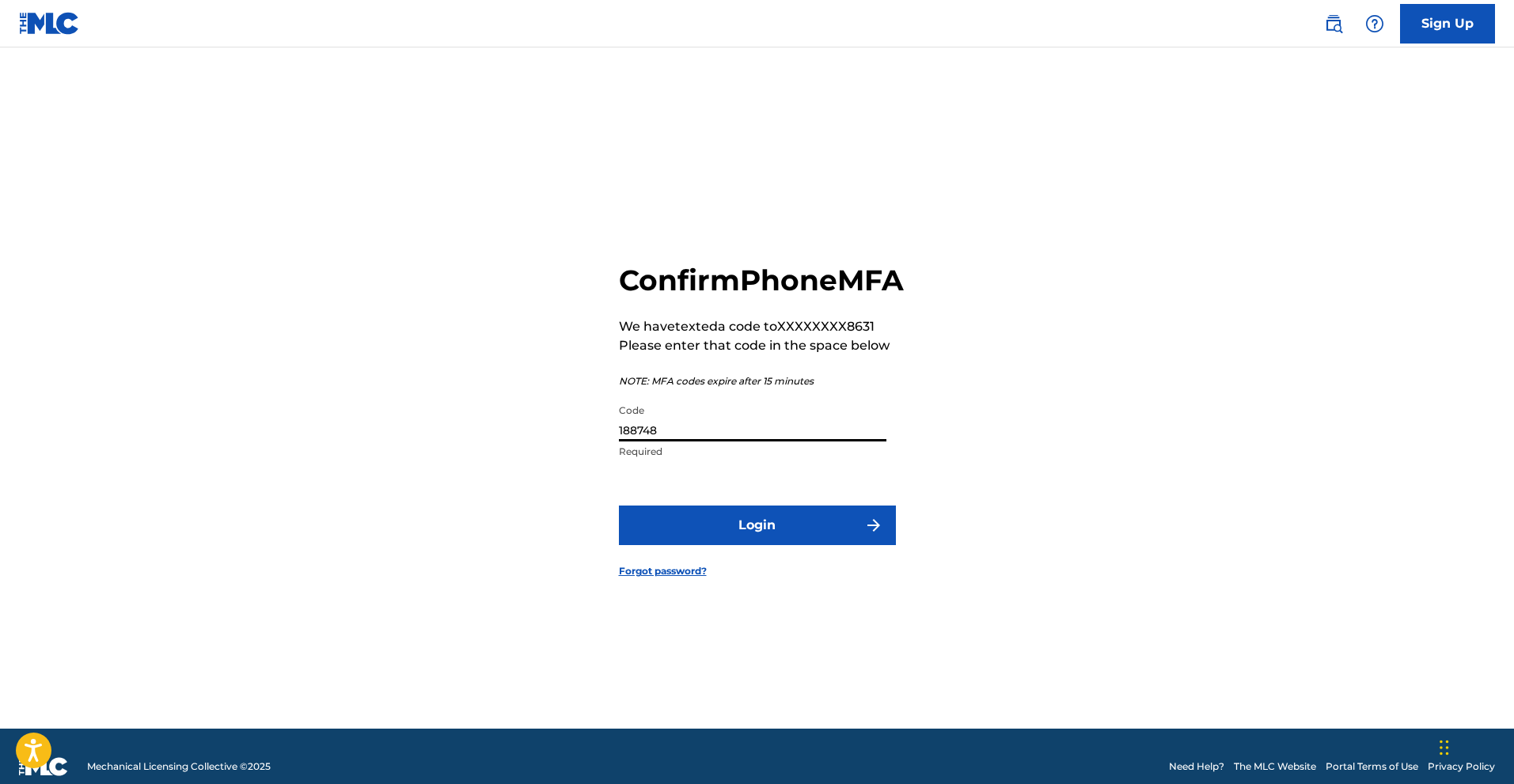
type input "188748"
click at [619, 506] on button "Login" at bounding box center [757, 525] width 277 height 39
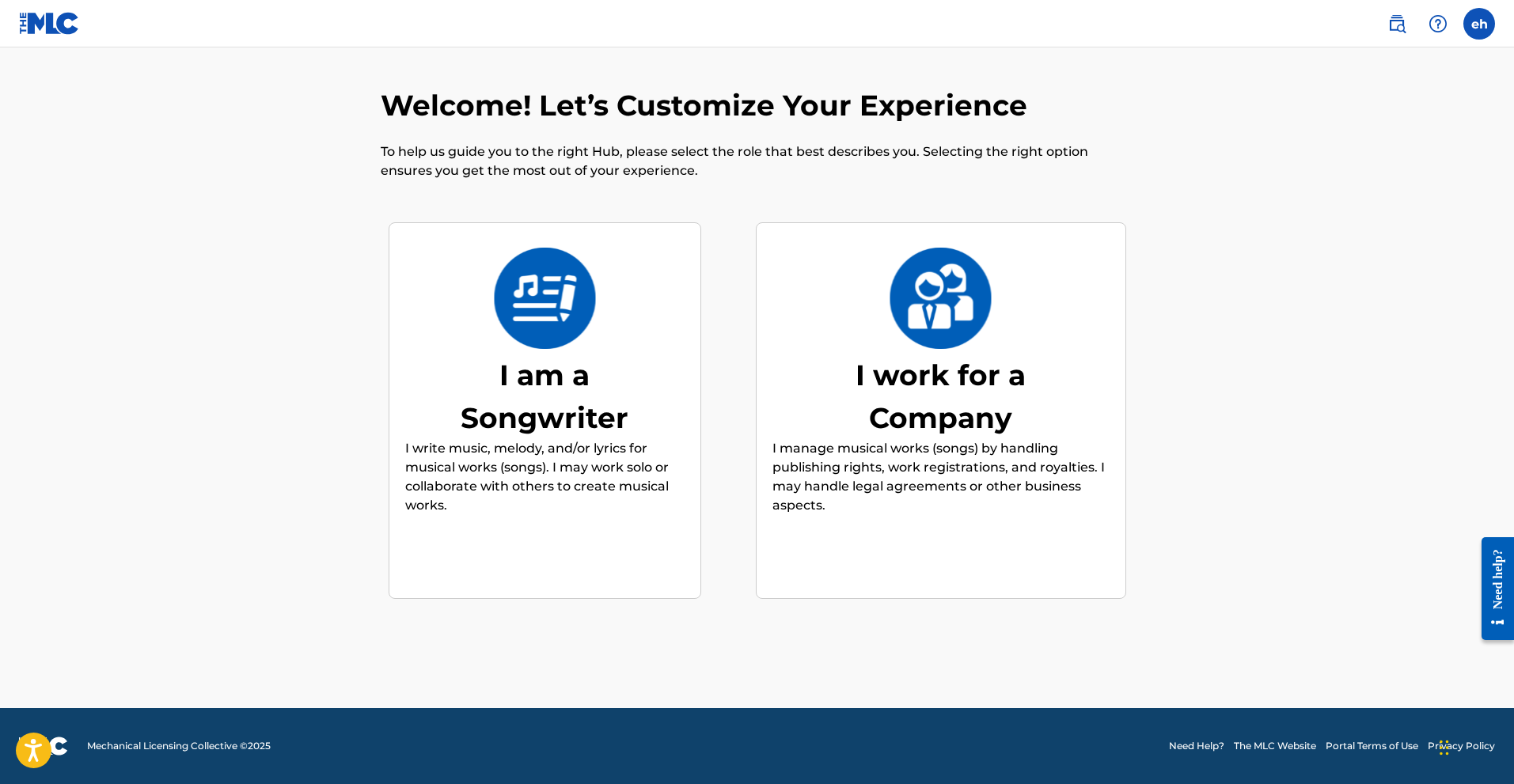
click at [561, 350] on div "I am a Songwriter I write music, melody, and/or lyrics for musical works (songs…" at bounding box center [545, 411] width 279 height 305
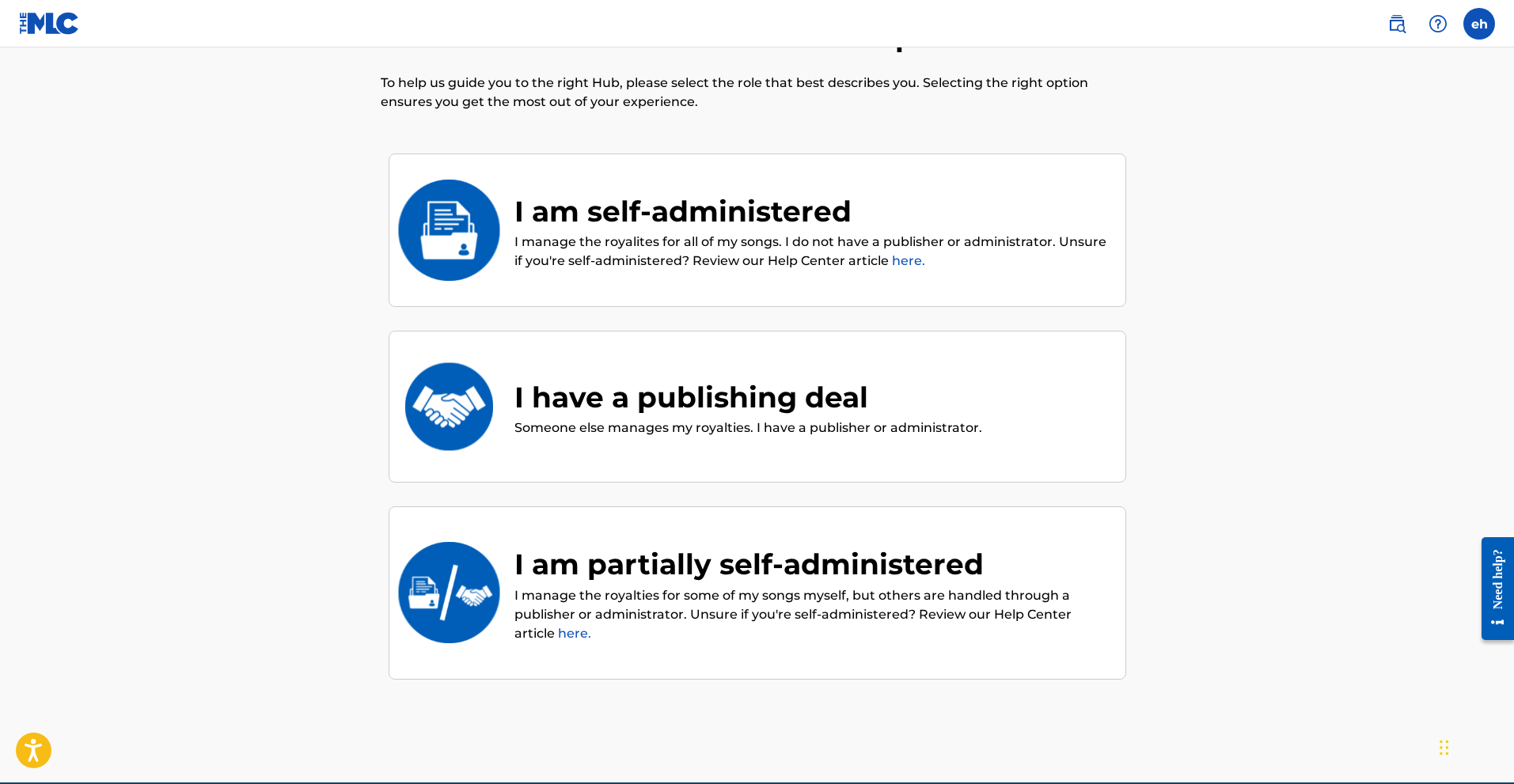
scroll to position [71, 0]
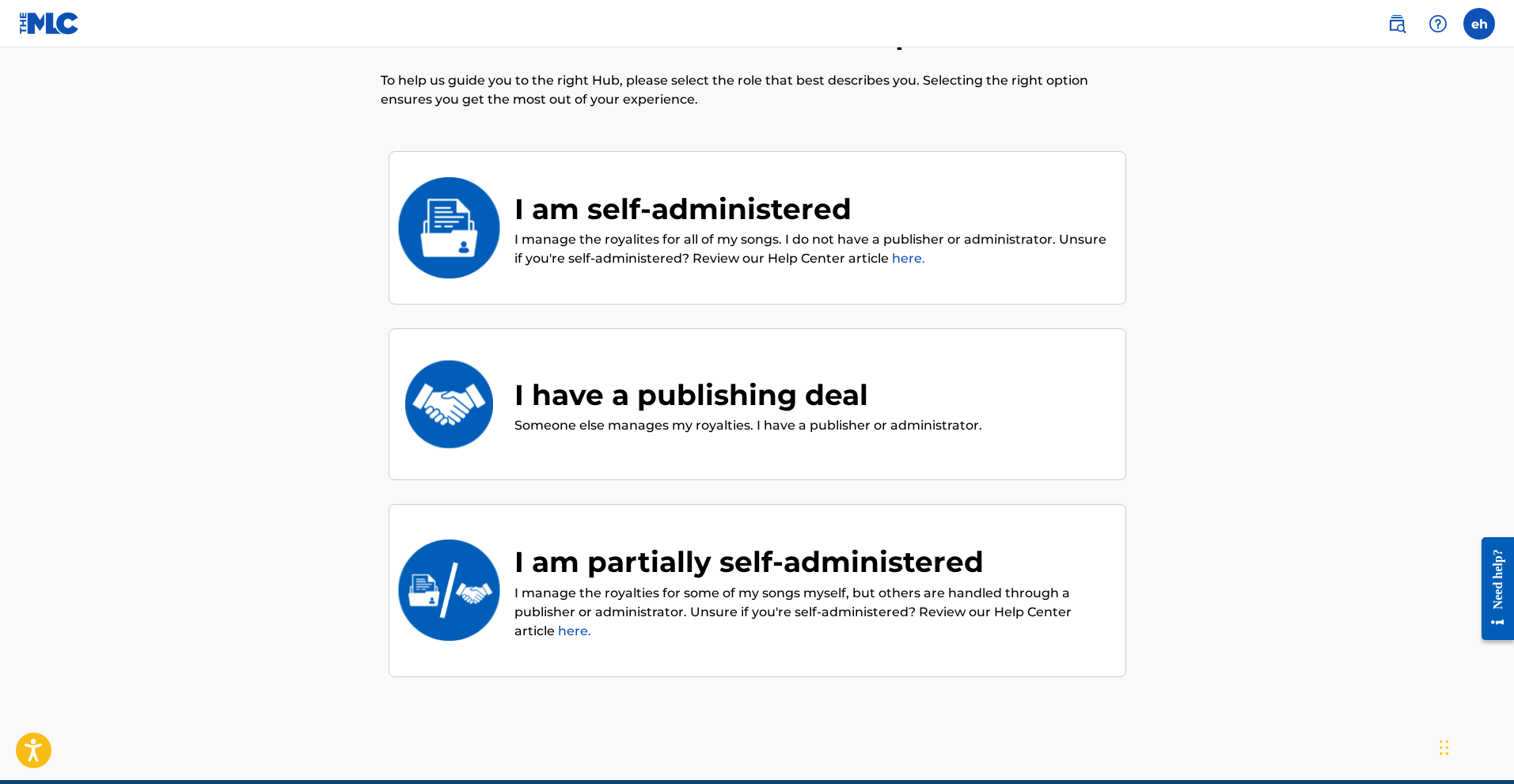
click at [718, 223] on div "I am self-administered" at bounding box center [812, 208] width 595 height 43
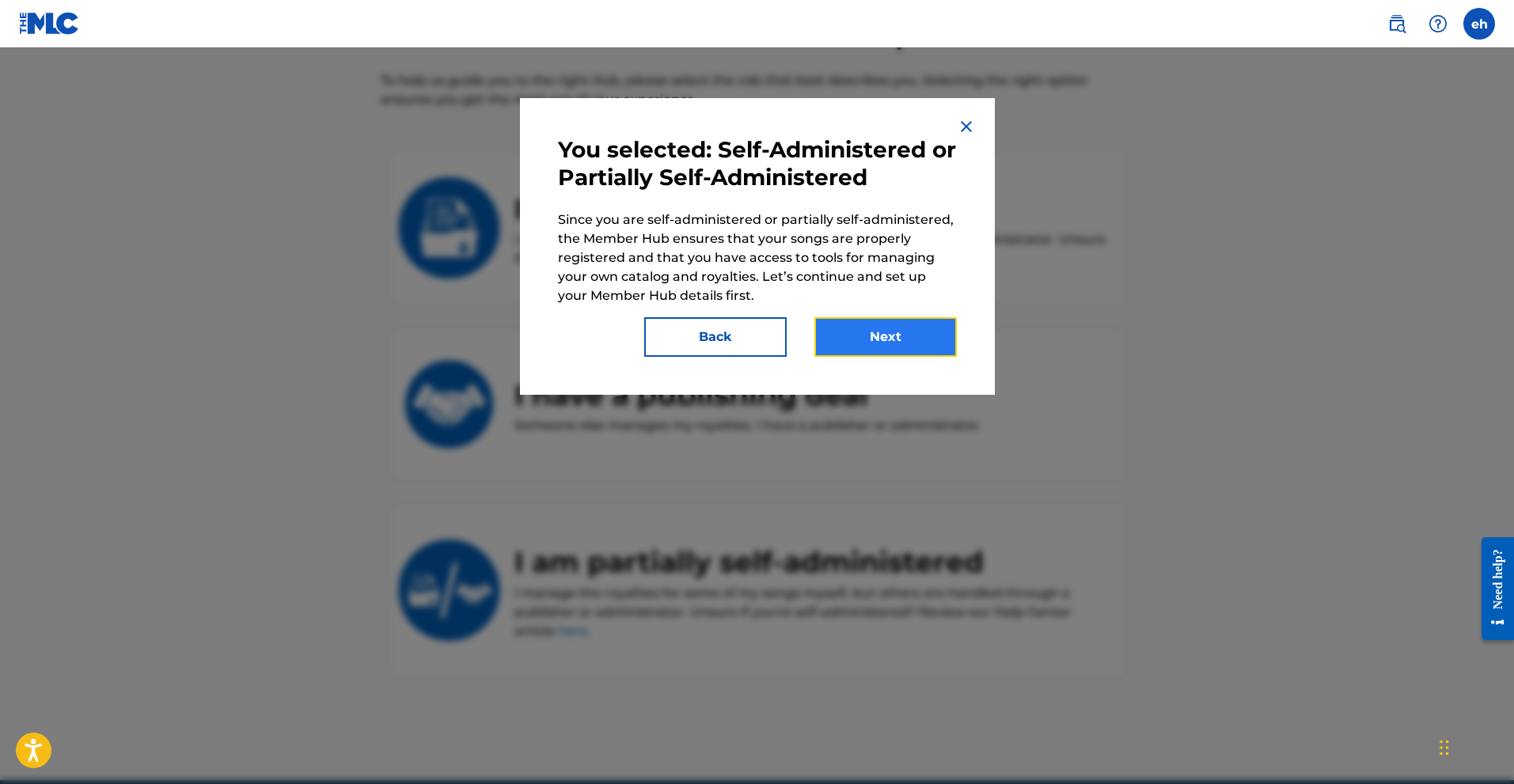
click at [899, 336] on button "Next" at bounding box center [885, 337] width 143 height 39
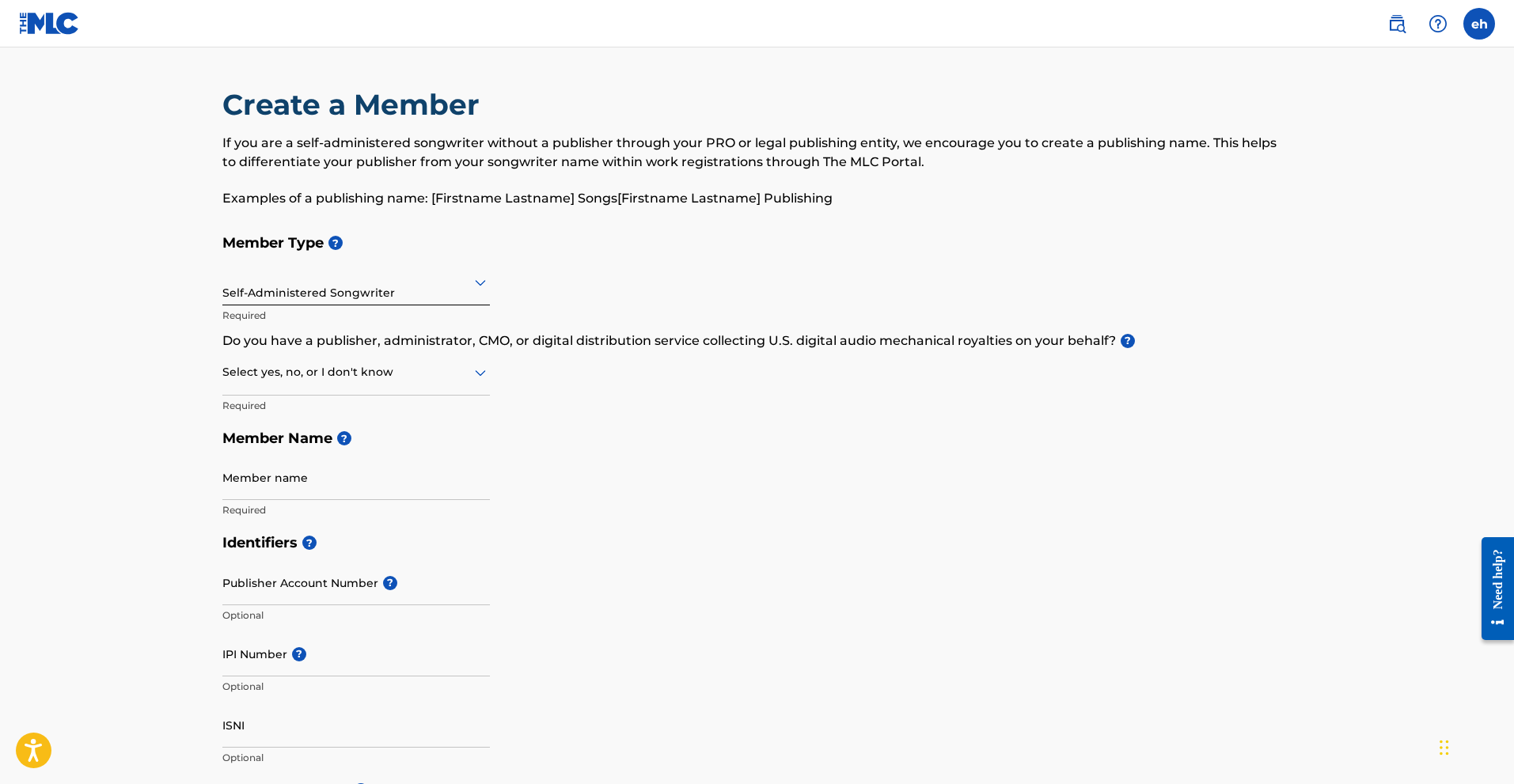
click at [374, 369] on div at bounding box center [357, 372] width 268 height 20
click at [336, 443] on div "No" at bounding box center [356, 448] width 266 height 35
click at [309, 485] on input "Member name" at bounding box center [357, 477] width 268 height 45
click at [280, 477] on input "Member name" at bounding box center [357, 477] width 268 height 45
click at [432, 485] on input "Member name" at bounding box center [357, 477] width 268 height 45
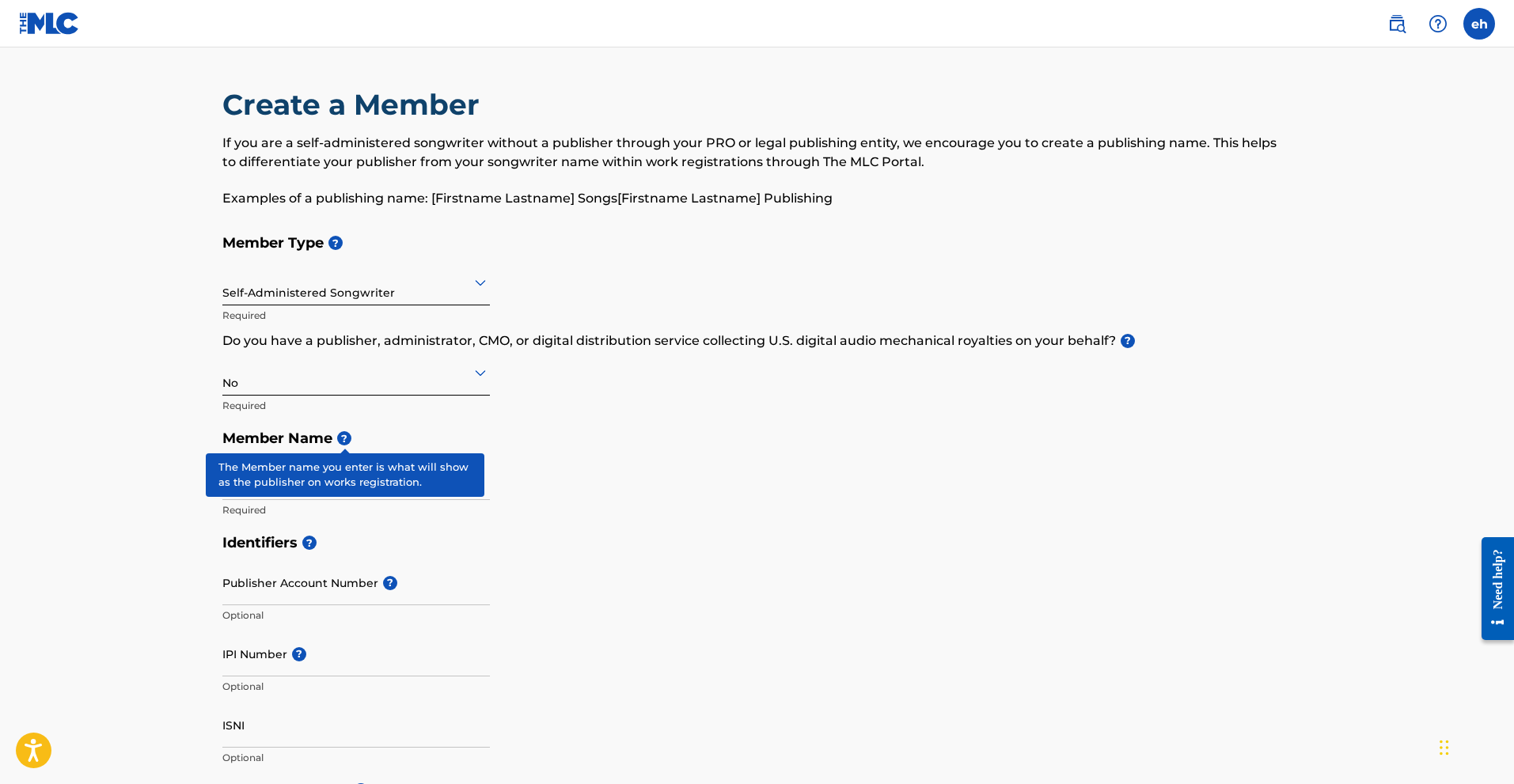
click at [349, 438] on span "?" at bounding box center [343, 438] width 14 height 14
click at [344, 437] on span "?" at bounding box center [343, 438] width 14 height 14
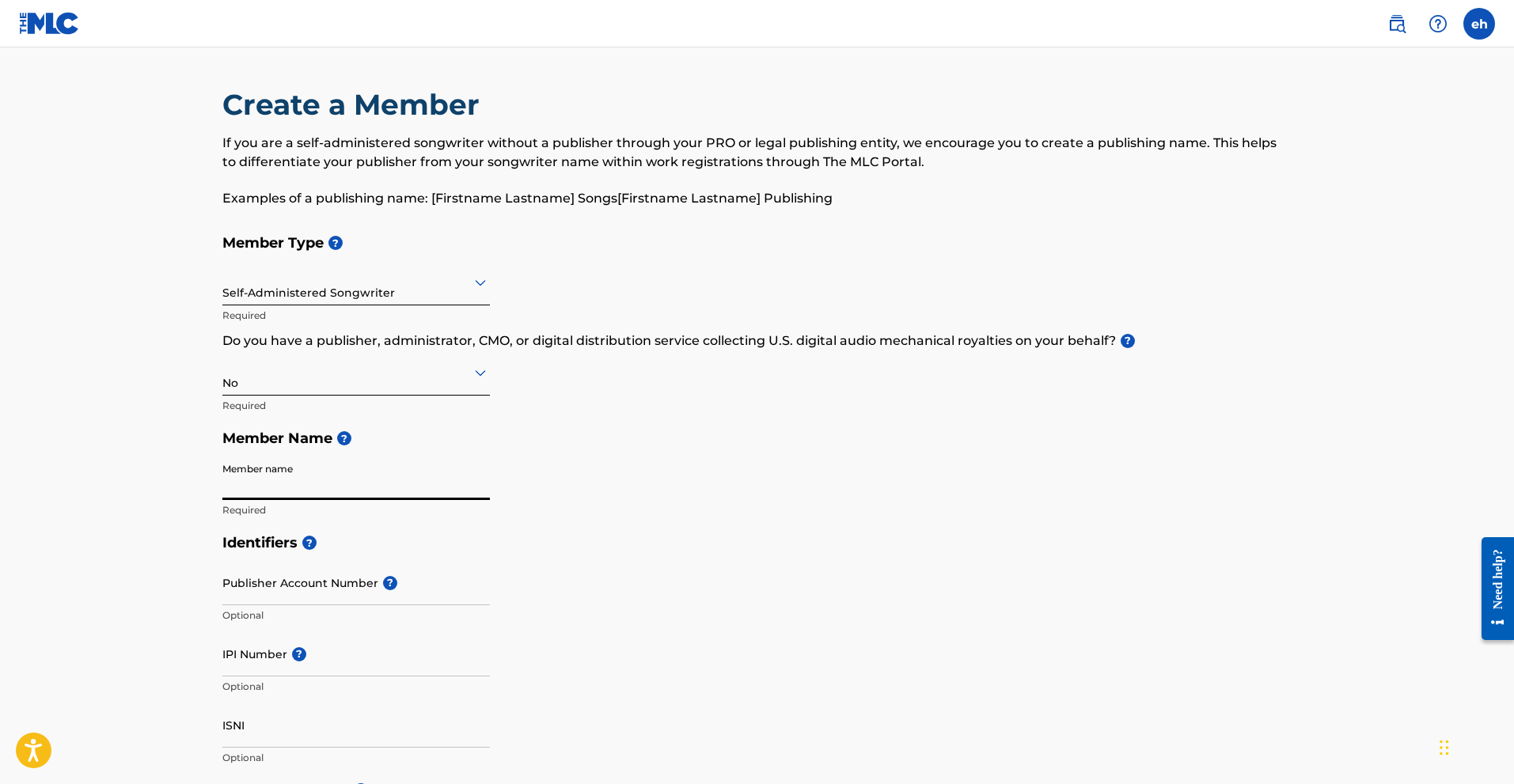
click at [264, 469] on input "Member name" at bounding box center [357, 477] width 268 height 45
type input "[PERSON_NAME]"
drag, startPoint x: 258, startPoint y: 531, endPoint x: 261, endPoint y: 551, distance: 20.2
click at [261, 551] on h5 "Identifiers ?" at bounding box center [757, 543] width 1070 height 34
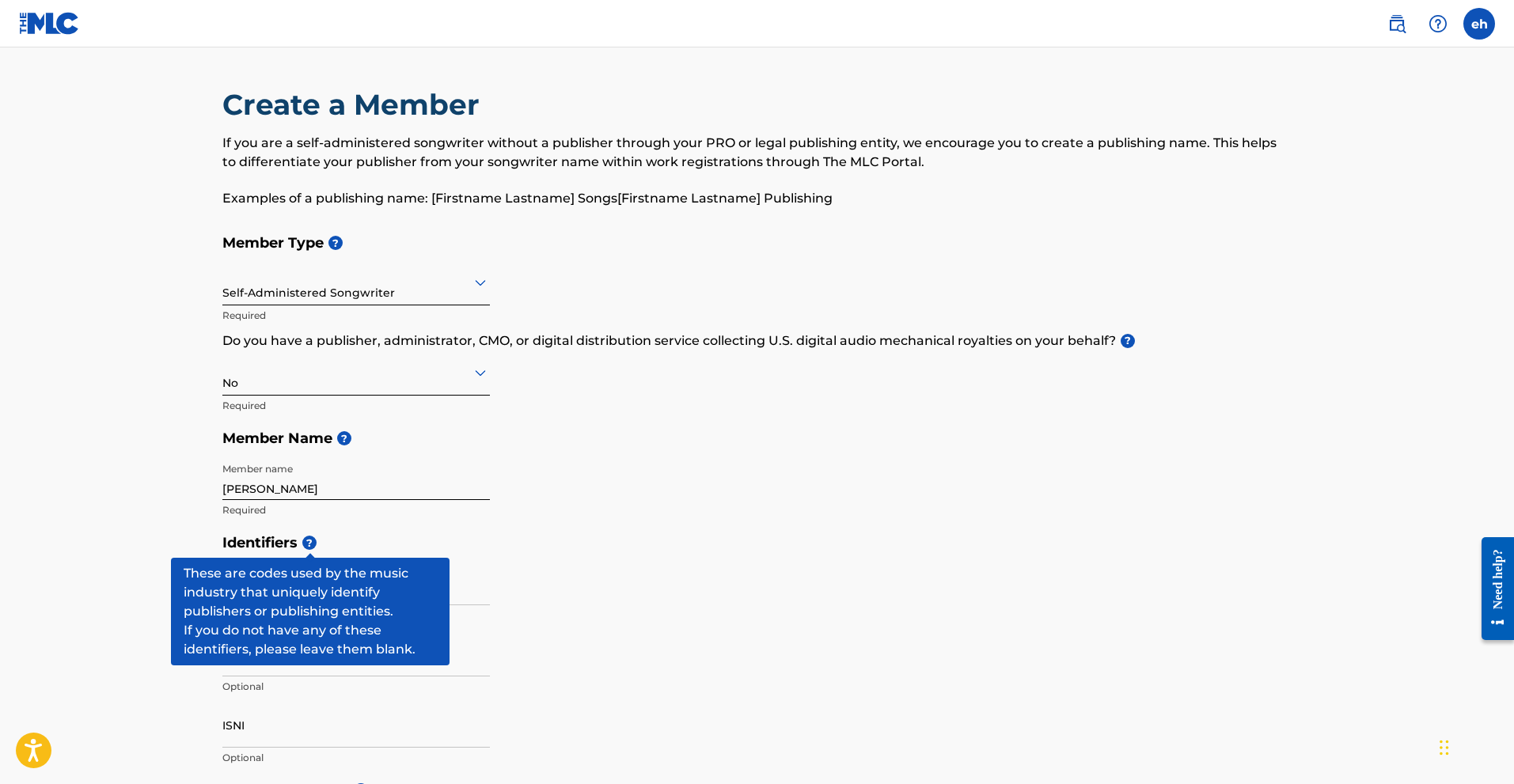
click at [312, 543] on span "?" at bounding box center [309, 542] width 14 height 14
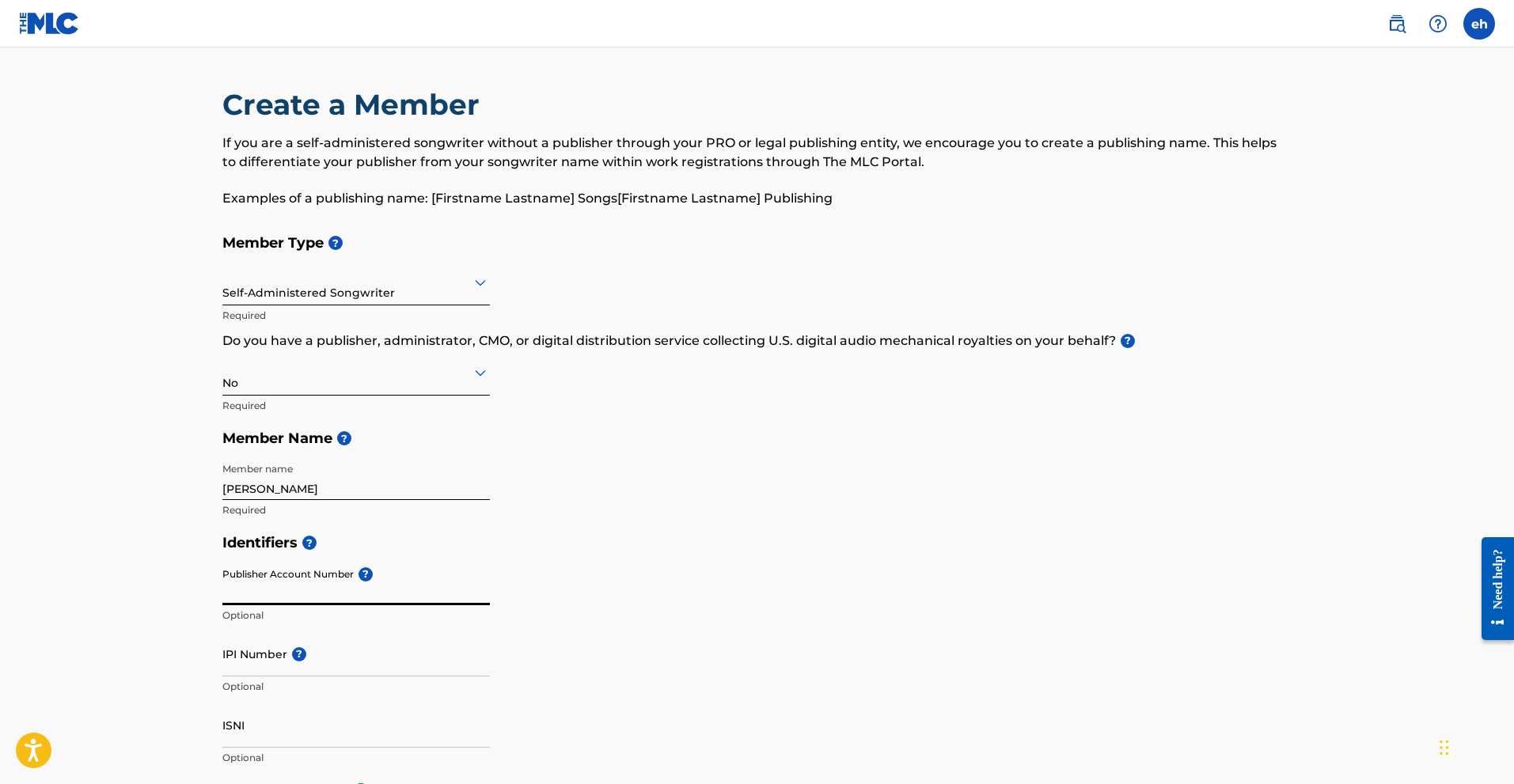
click at [331, 587] on input "Publisher Account Number ?" at bounding box center [357, 582] width 268 height 45
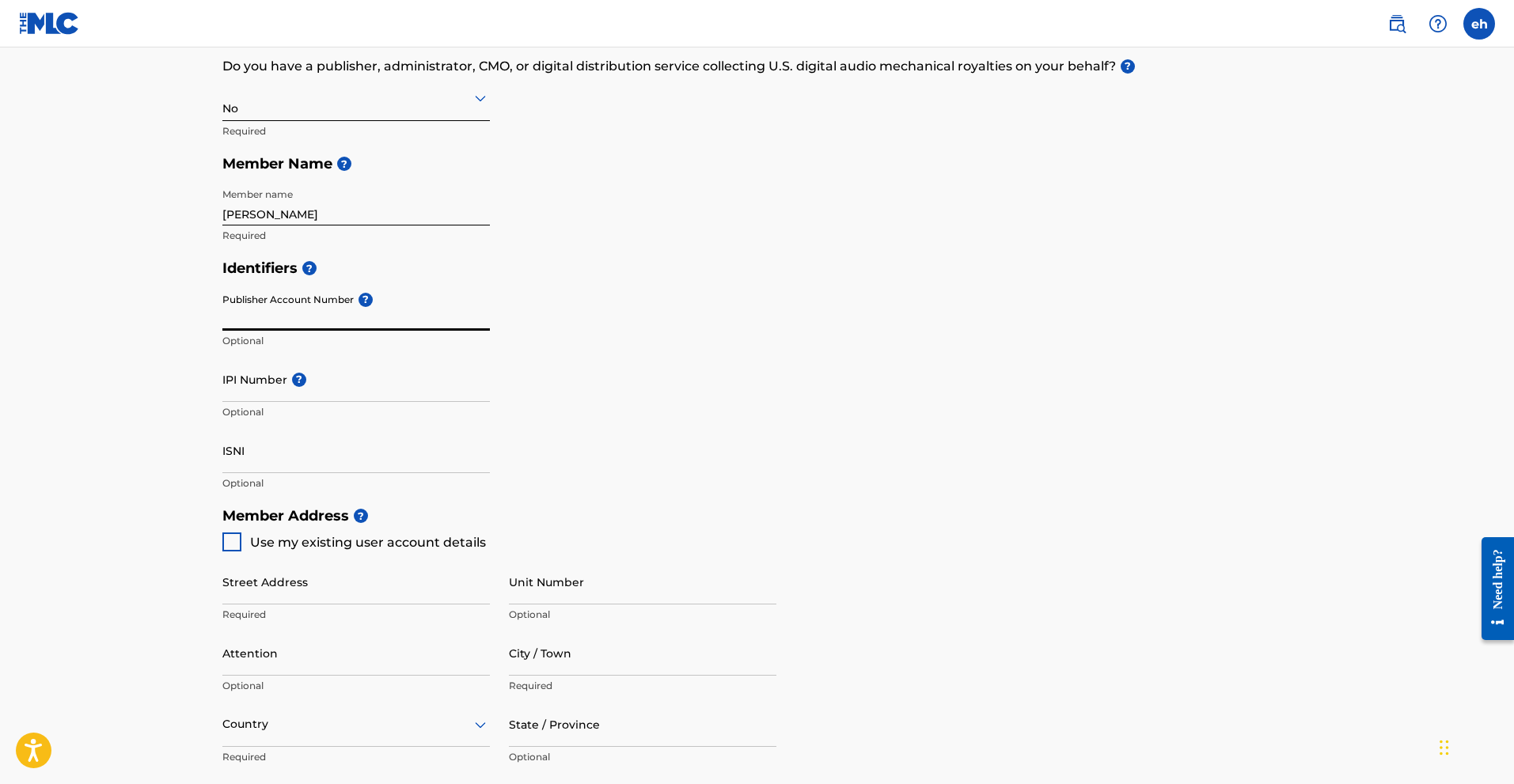
scroll to position [294, 0]
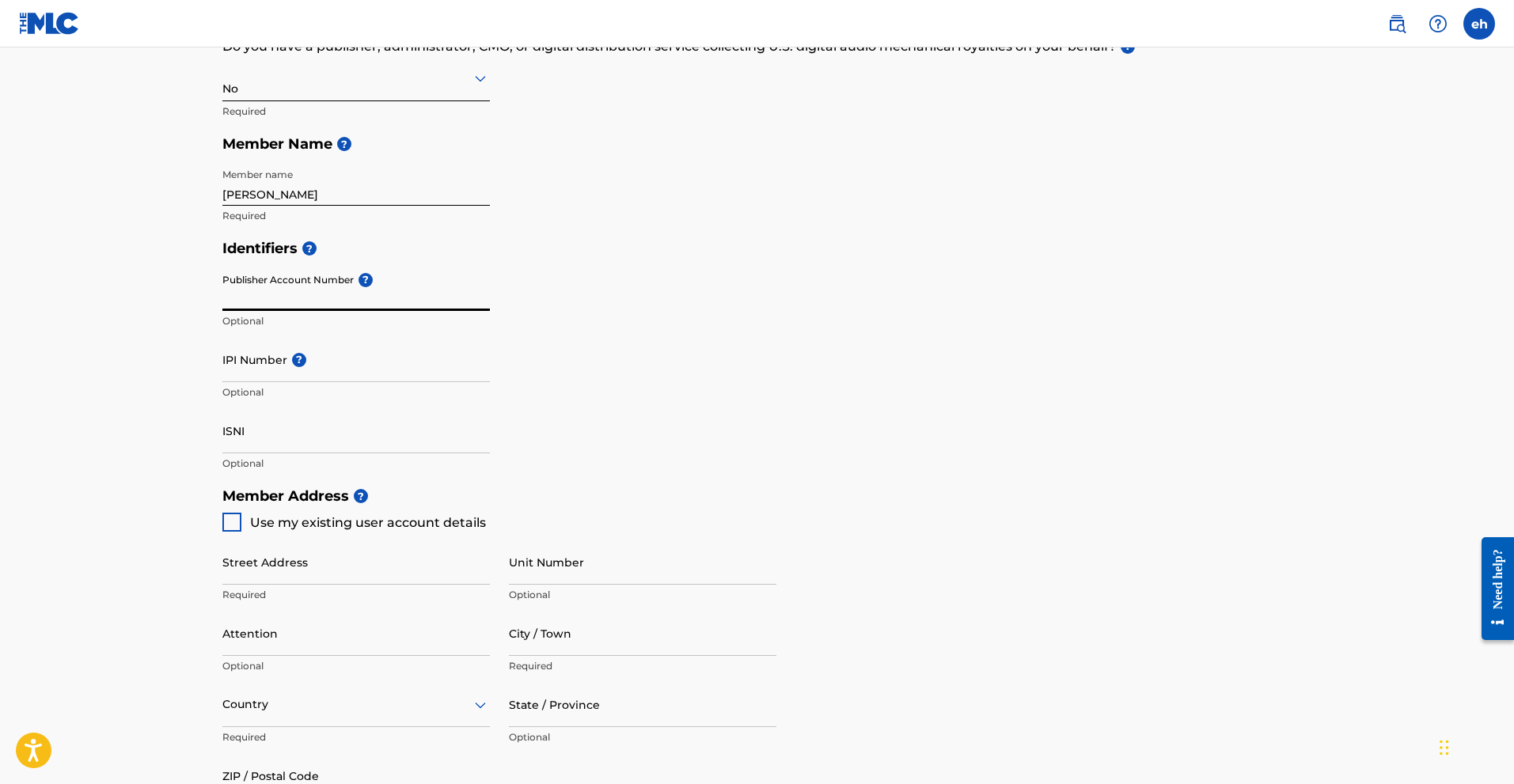
click at [224, 531] on div at bounding box center [232, 522] width 19 height 19
type input "2 olive ct"
type input "[GEOGRAPHIC_DATA]"
type input "94061"
type input "909"
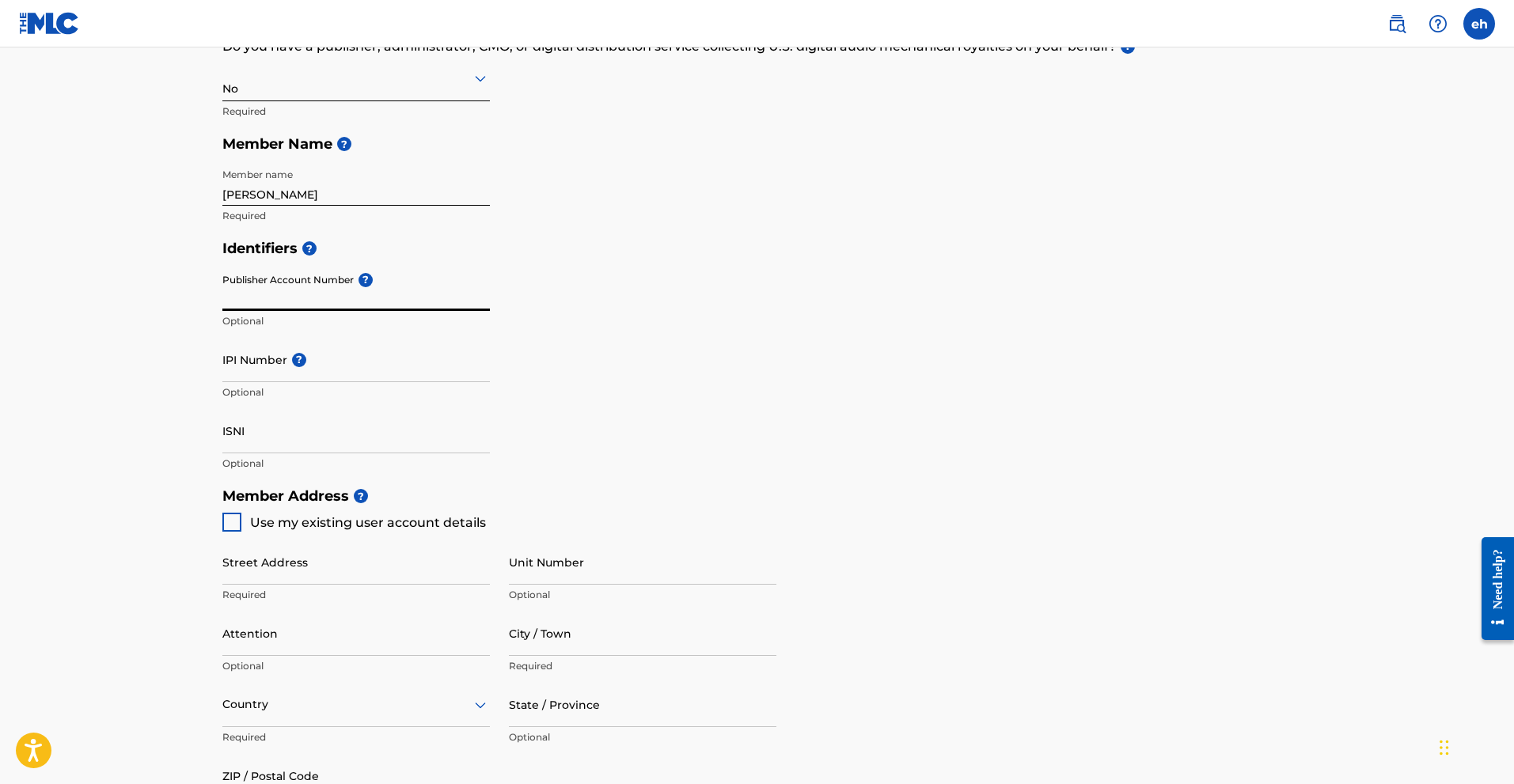
type input "2248631"
type input "[EMAIL_ADDRESS][DOMAIN_NAME]"
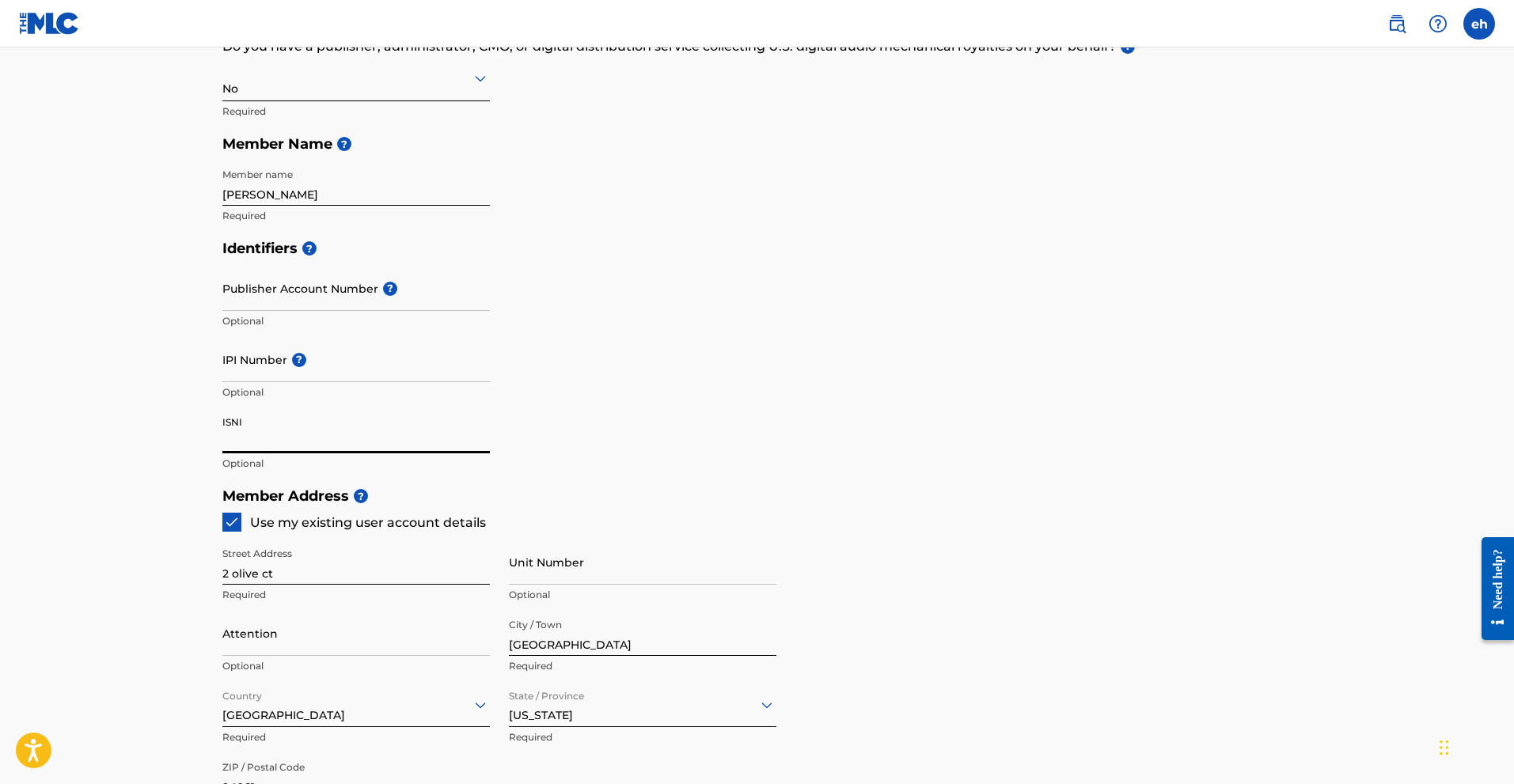
click at [392, 443] on input "ISNI" at bounding box center [357, 430] width 268 height 45
drag, startPoint x: 1518, startPoint y: 458, endPoint x: 1131, endPoint y: 387, distance: 393.5
click at [1131, 387] on div "Identifiers ? Publisher Account Number ? Optional IPI Number ? Optional ISNI Op…" at bounding box center [757, 355] width 1070 height 248
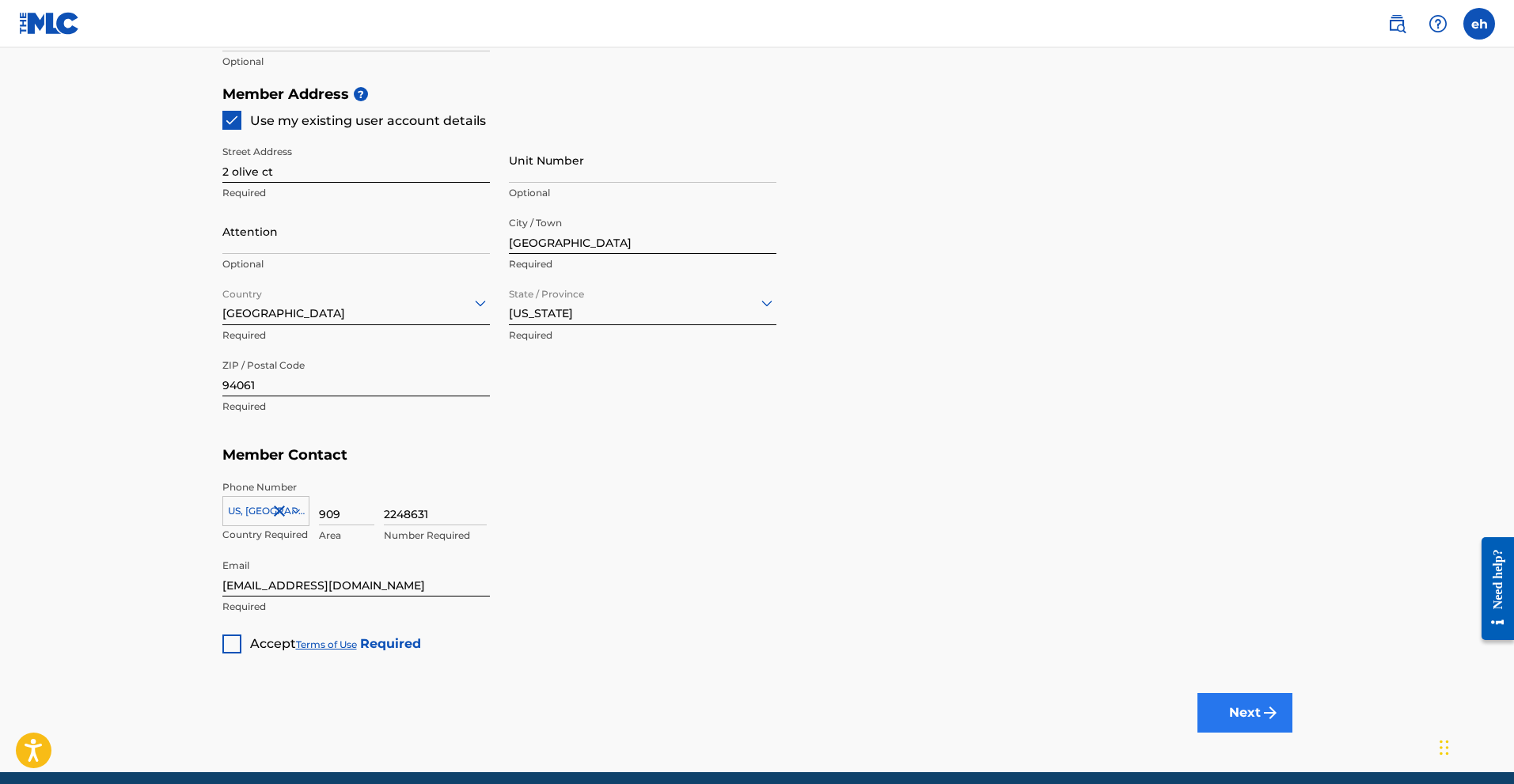
scroll to position [760, 0]
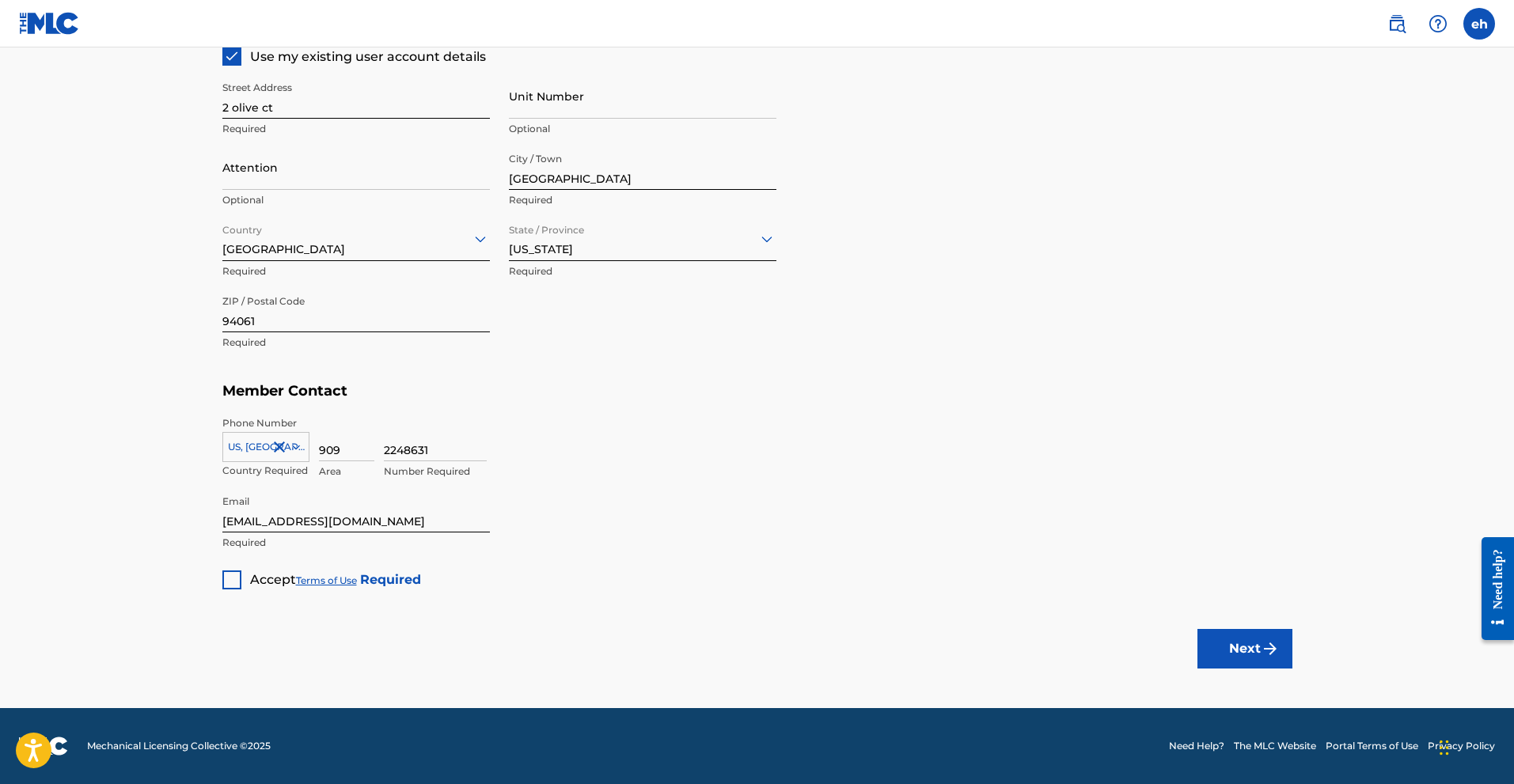
click at [238, 584] on div at bounding box center [232, 580] width 19 height 19
click at [1255, 648] on button "Next" at bounding box center [1244, 648] width 95 height 39
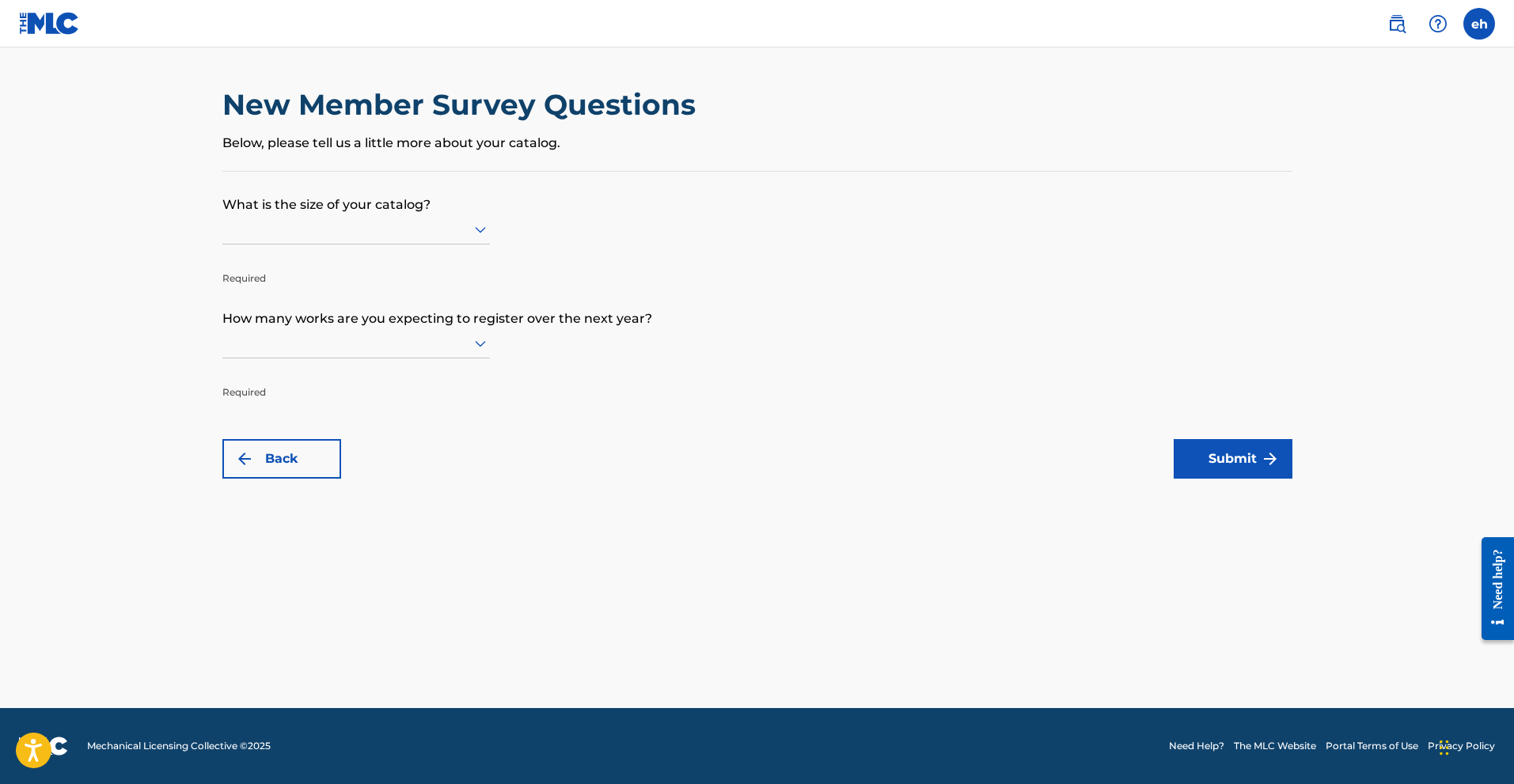
click at [372, 214] on div at bounding box center [357, 229] width 268 height 30
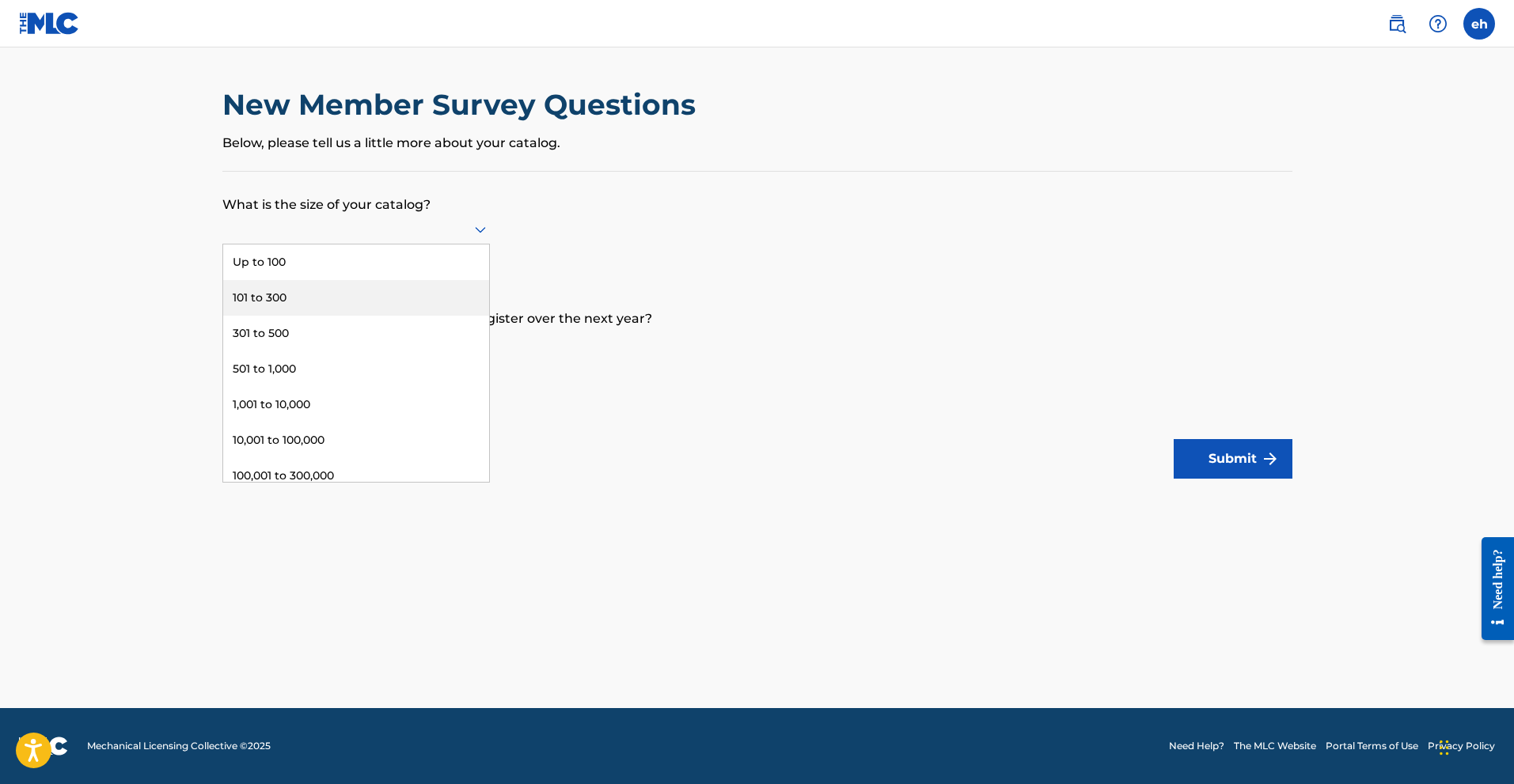
click at [360, 301] on div "101 to 300" at bounding box center [356, 297] width 266 height 35
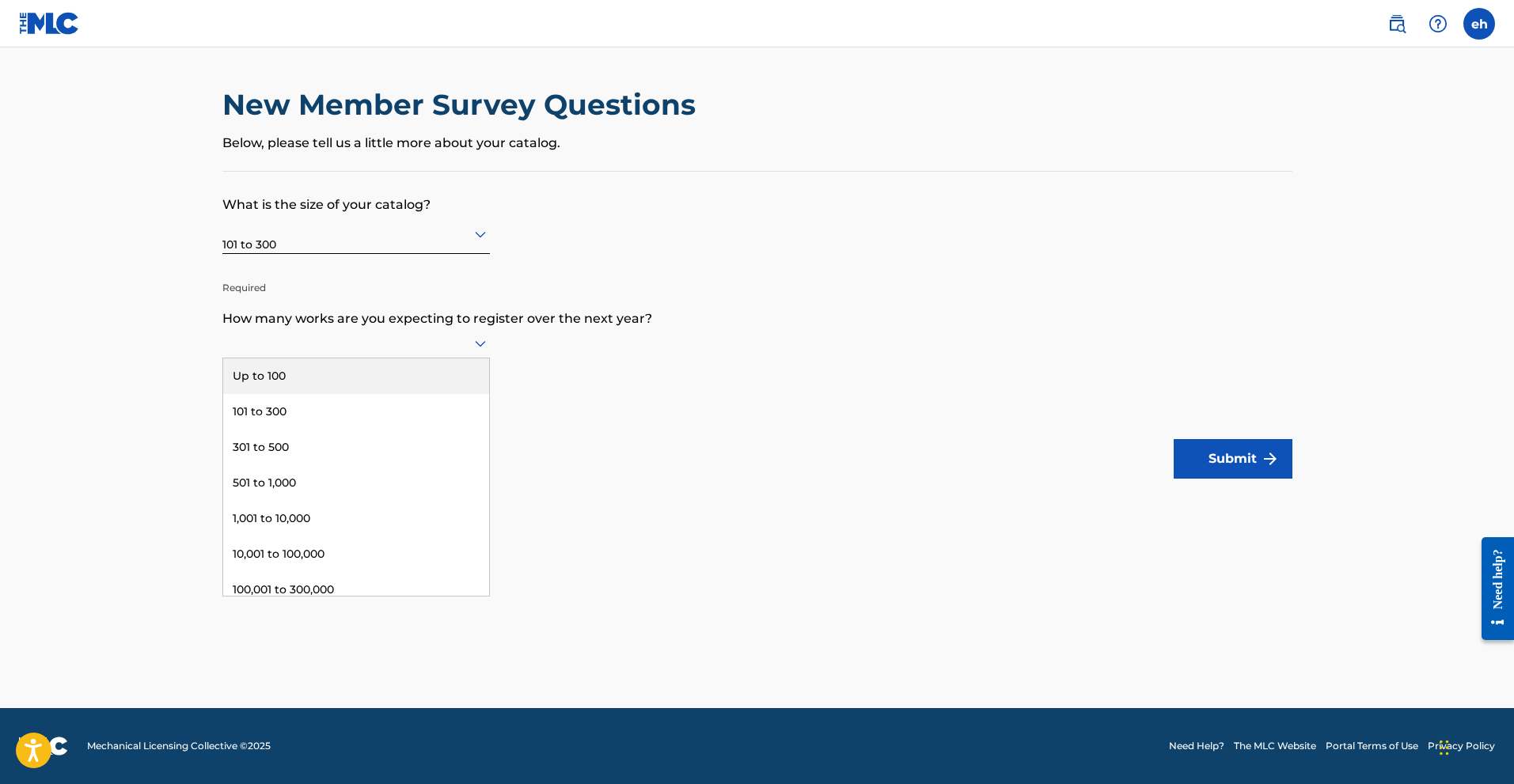
click at [445, 339] on div at bounding box center [357, 342] width 268 height 20
click at [409, 489] on div "501 to 1,000" at bounding box center [356, 483] width 266 height 35
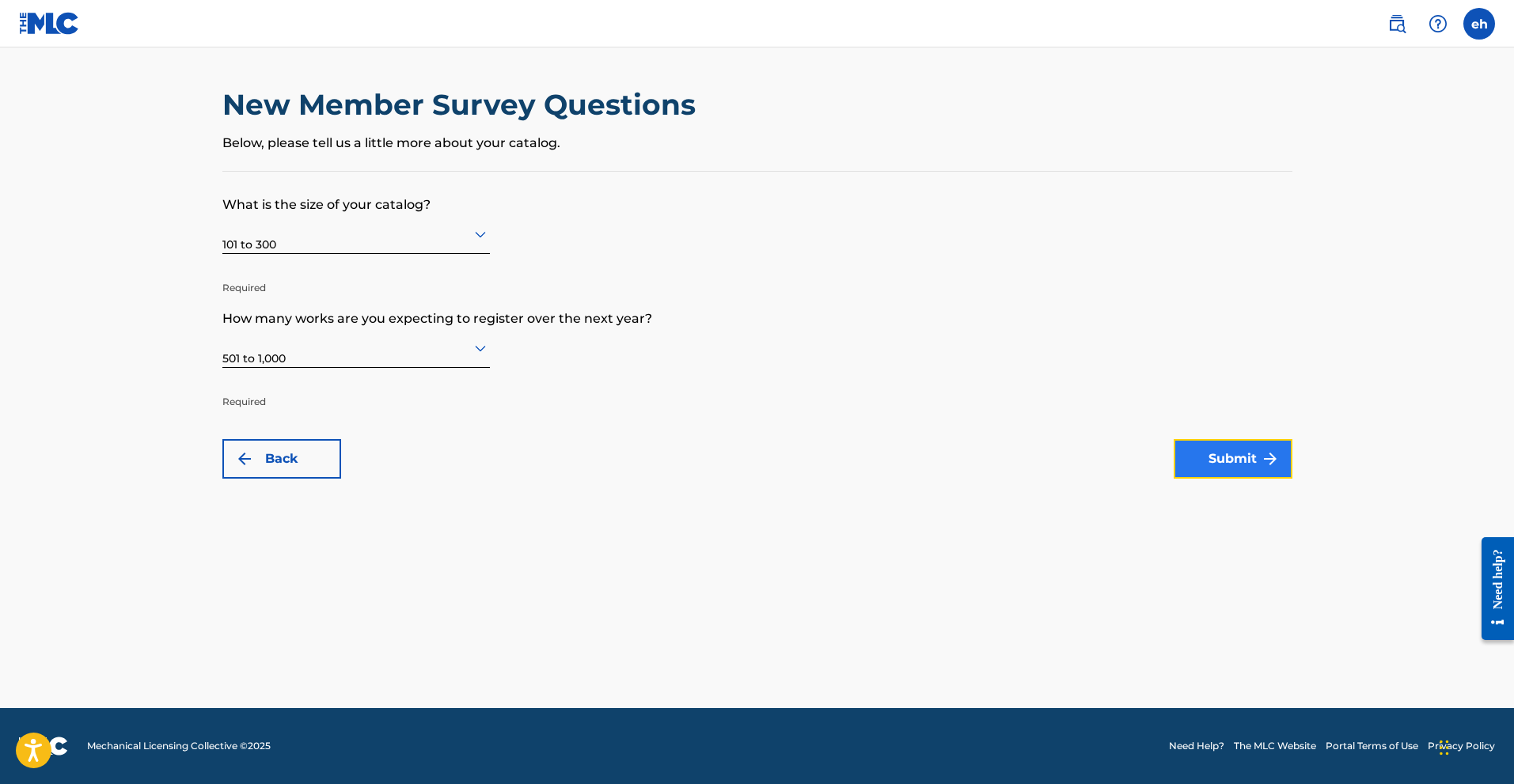
click at [1278, 457] on img "submit" at bounding box center [1270, 459] width 19 height 19
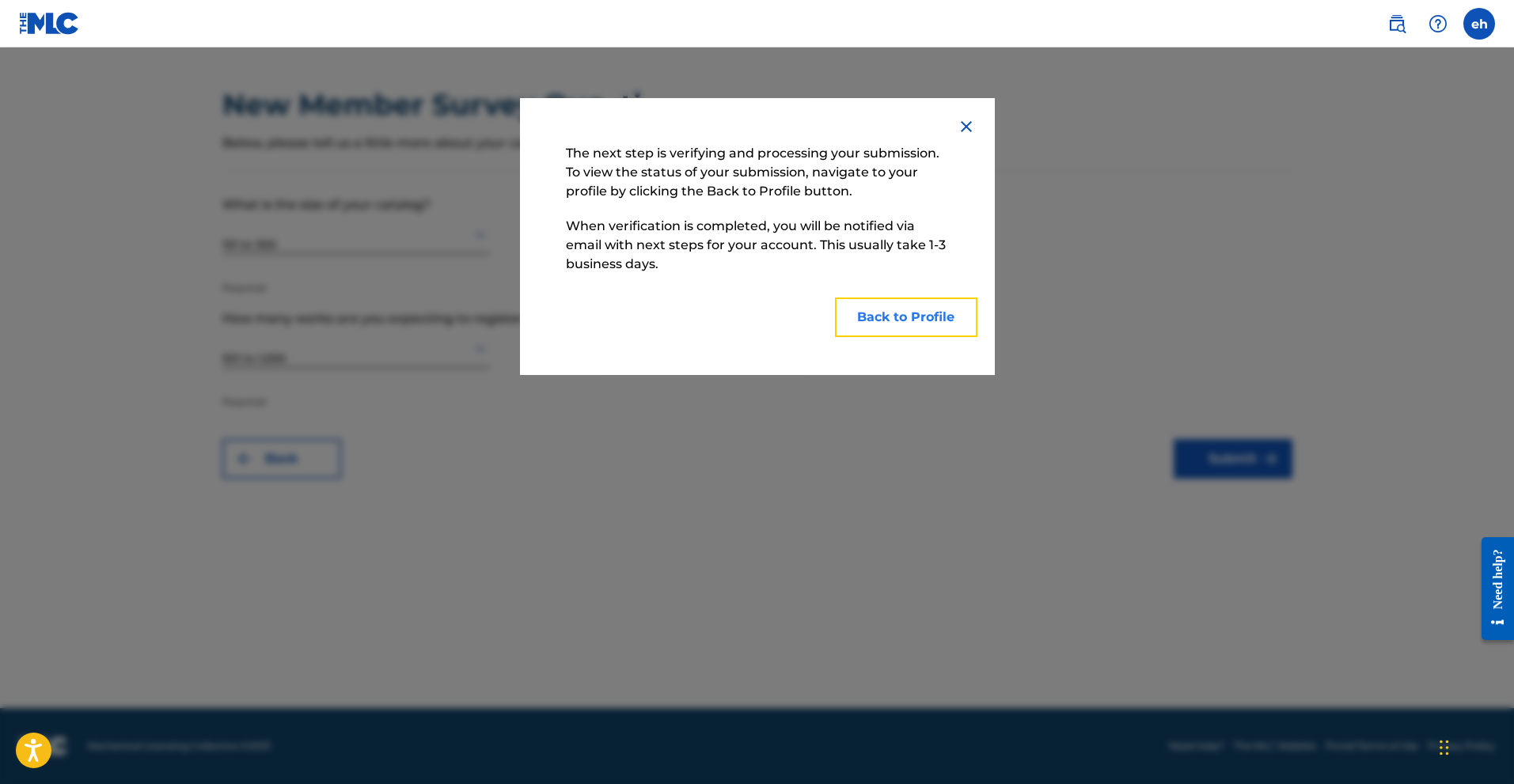
click at [906, 315] on button "Back to Profile" at bounding box center [906, 316] width 143 height 39
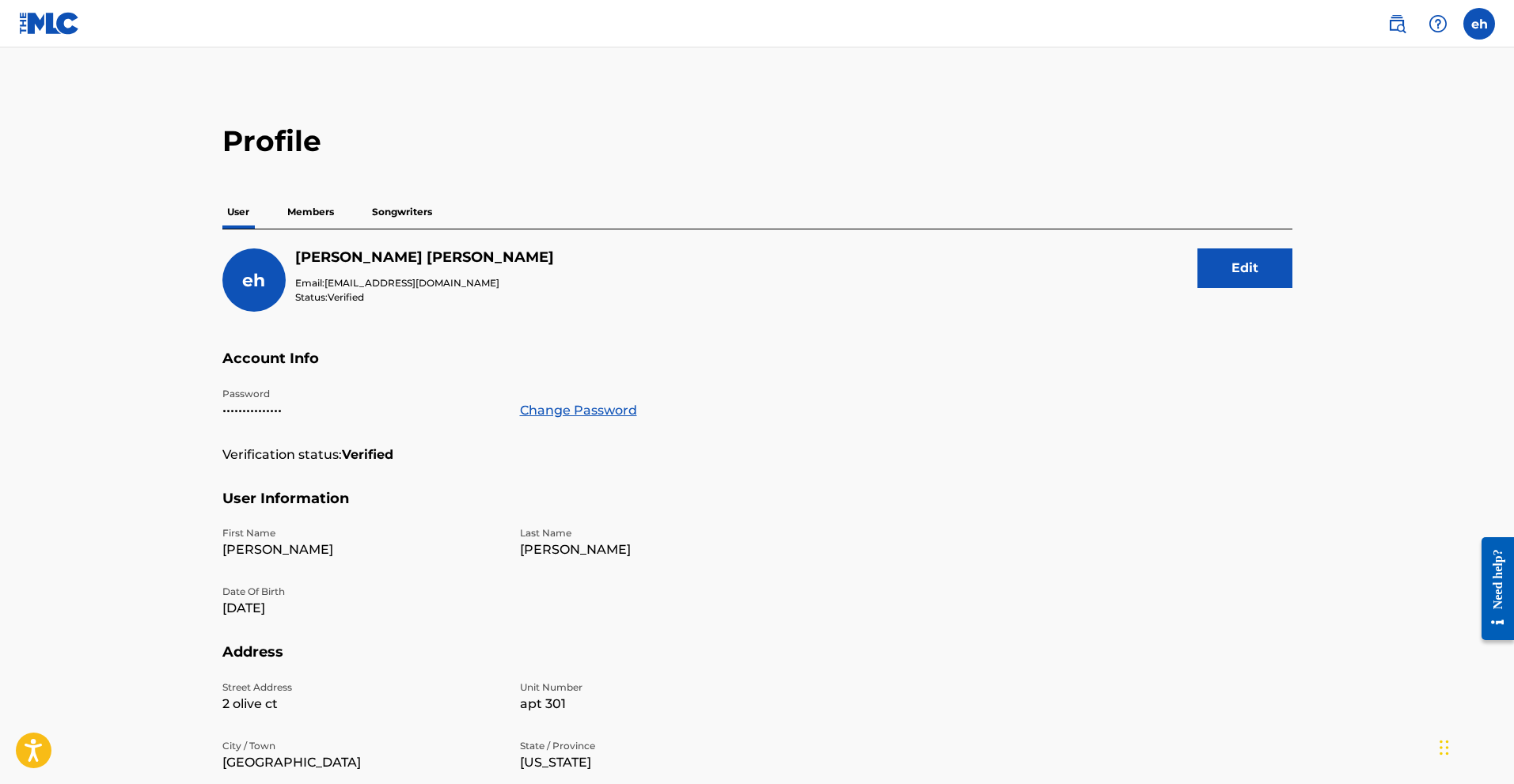
scroll to position [281, 0]
